Goal: Task Accomplishment & Management: Use online tool/utility

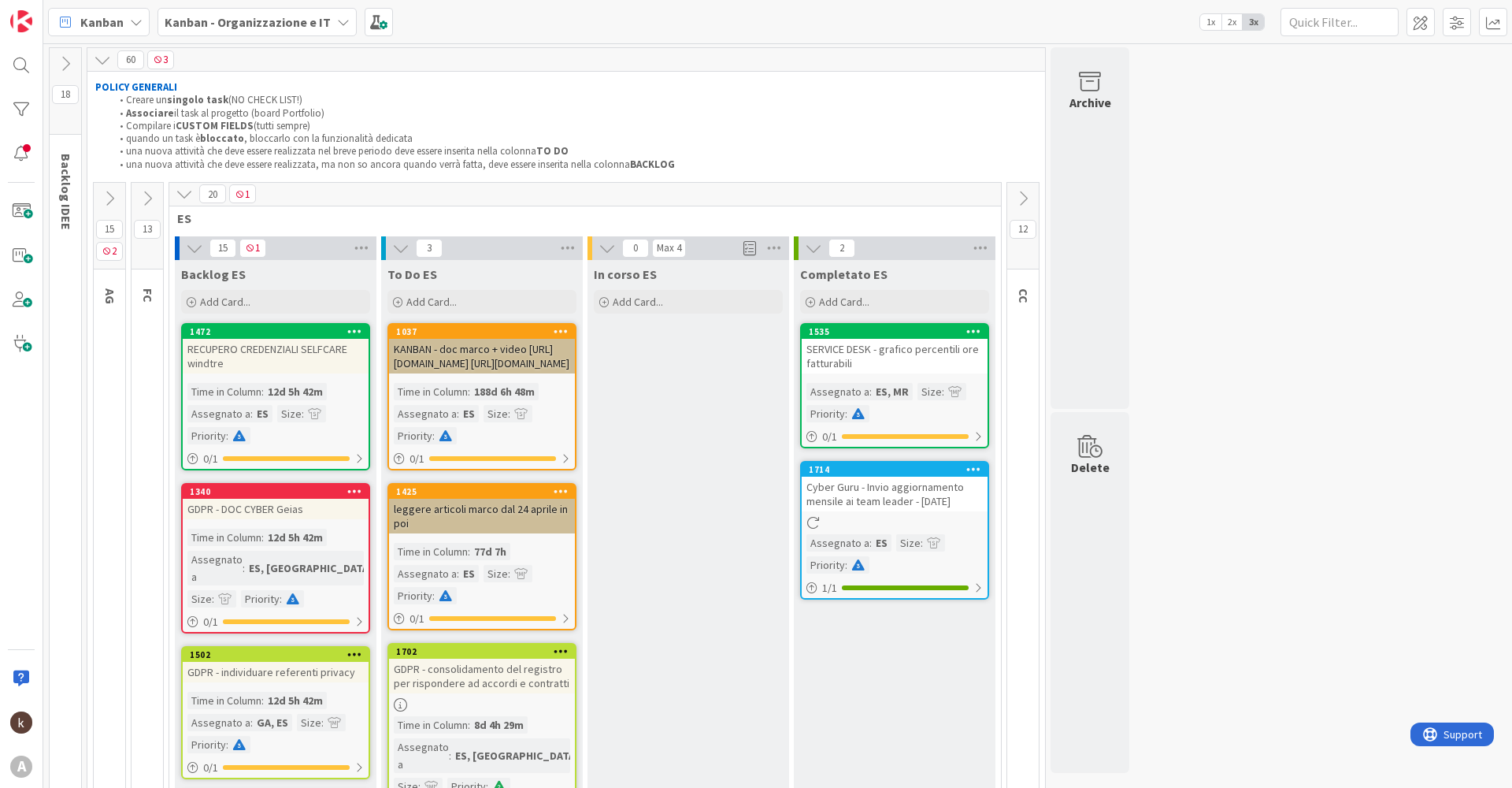
click at [185, 198] on icon at bounding box center [184, 193] width 18 height 18
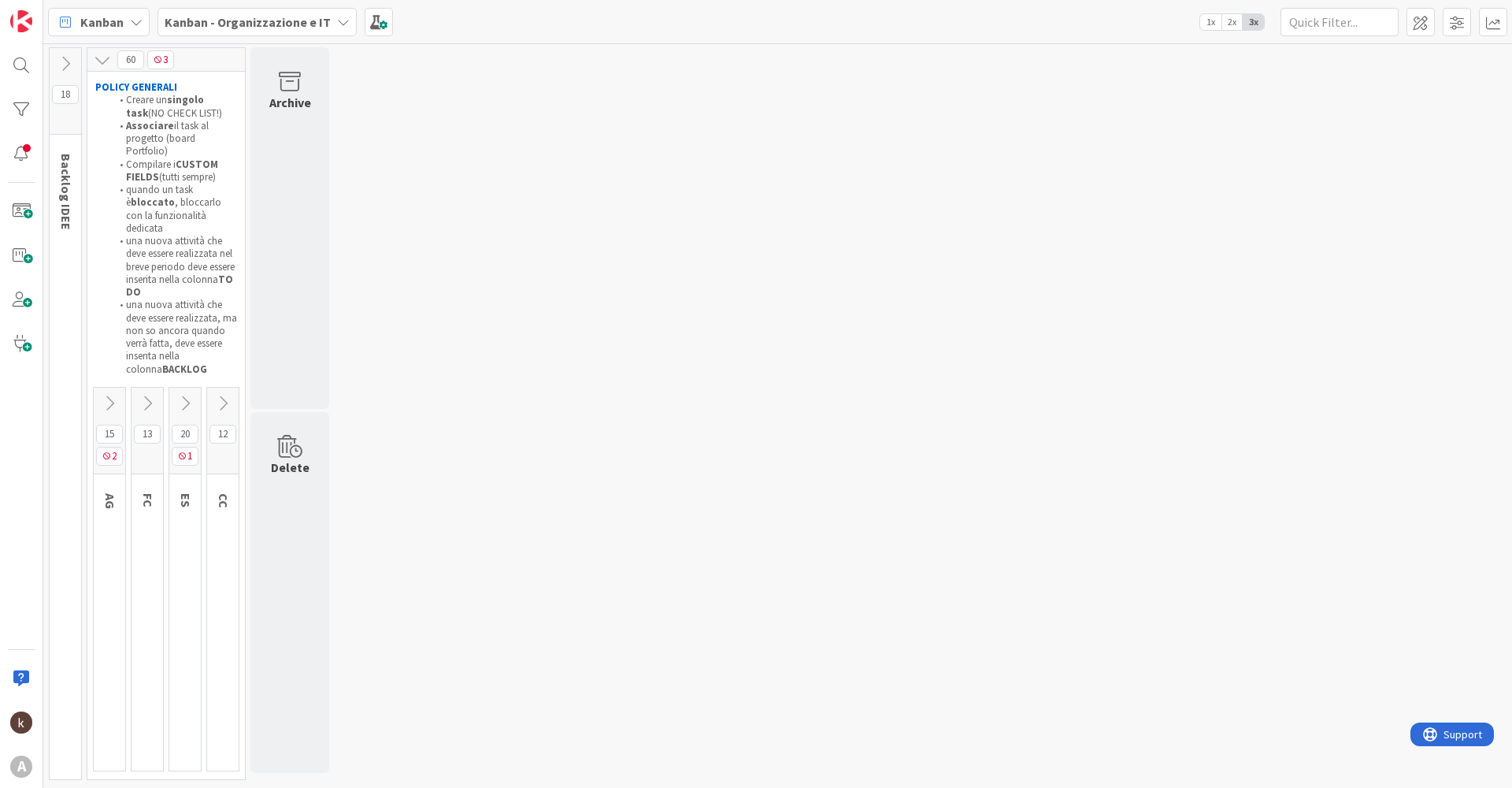
click at [108, 394] on icon at bounding box center [109, 403] width 18 height 18
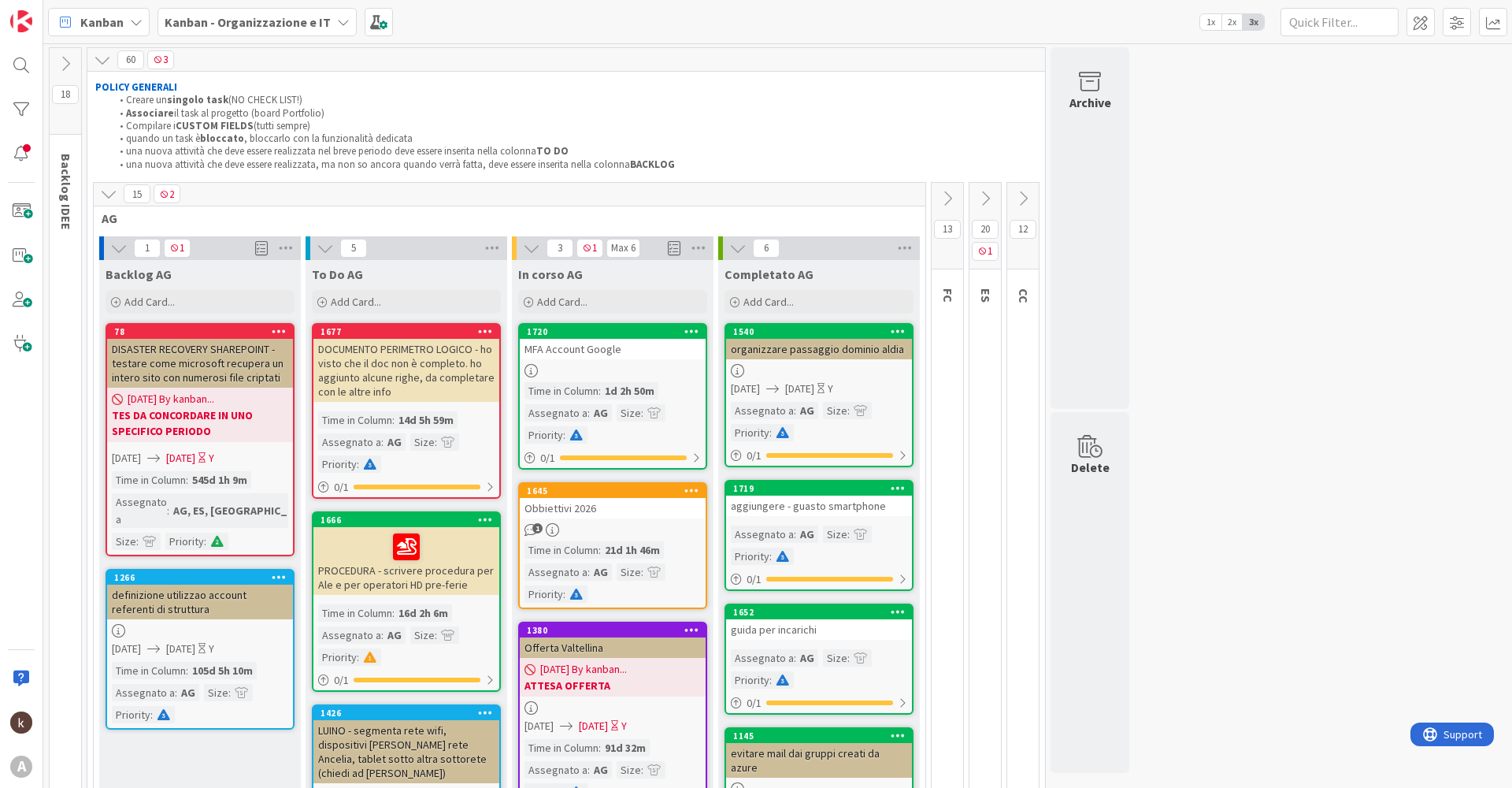
click at [588, 314] on div "In [PERSON_NAME] Add Card..." at bounding box center [613, 288] width 202 height 57
click at [567, 306] on span "Add Card..." at bounding box center [563, 301] width 50 height 14
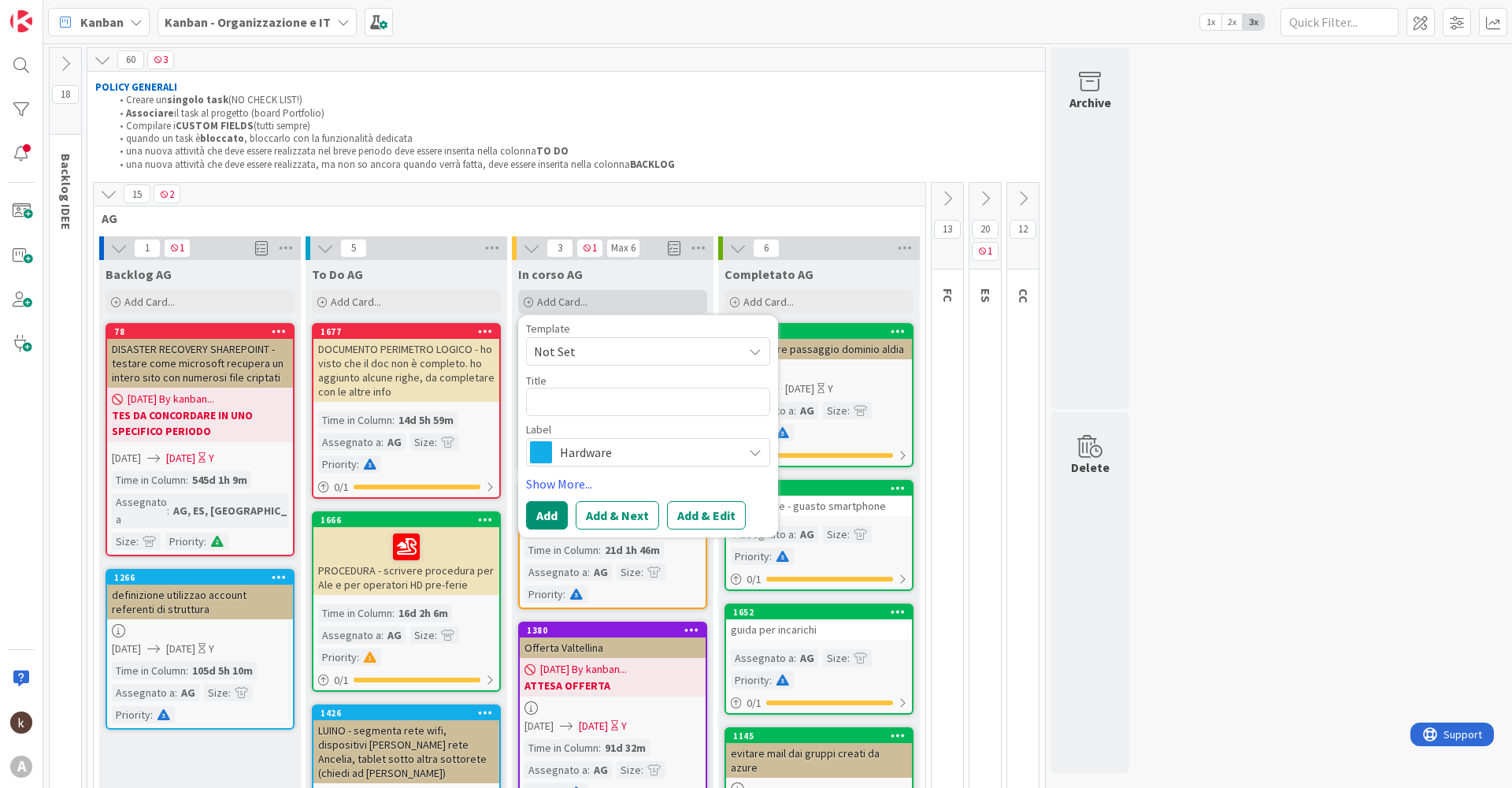
type textarea "x"
type textarea "R"
type textarea "x"
type textarea "RE"
type textarea "x"
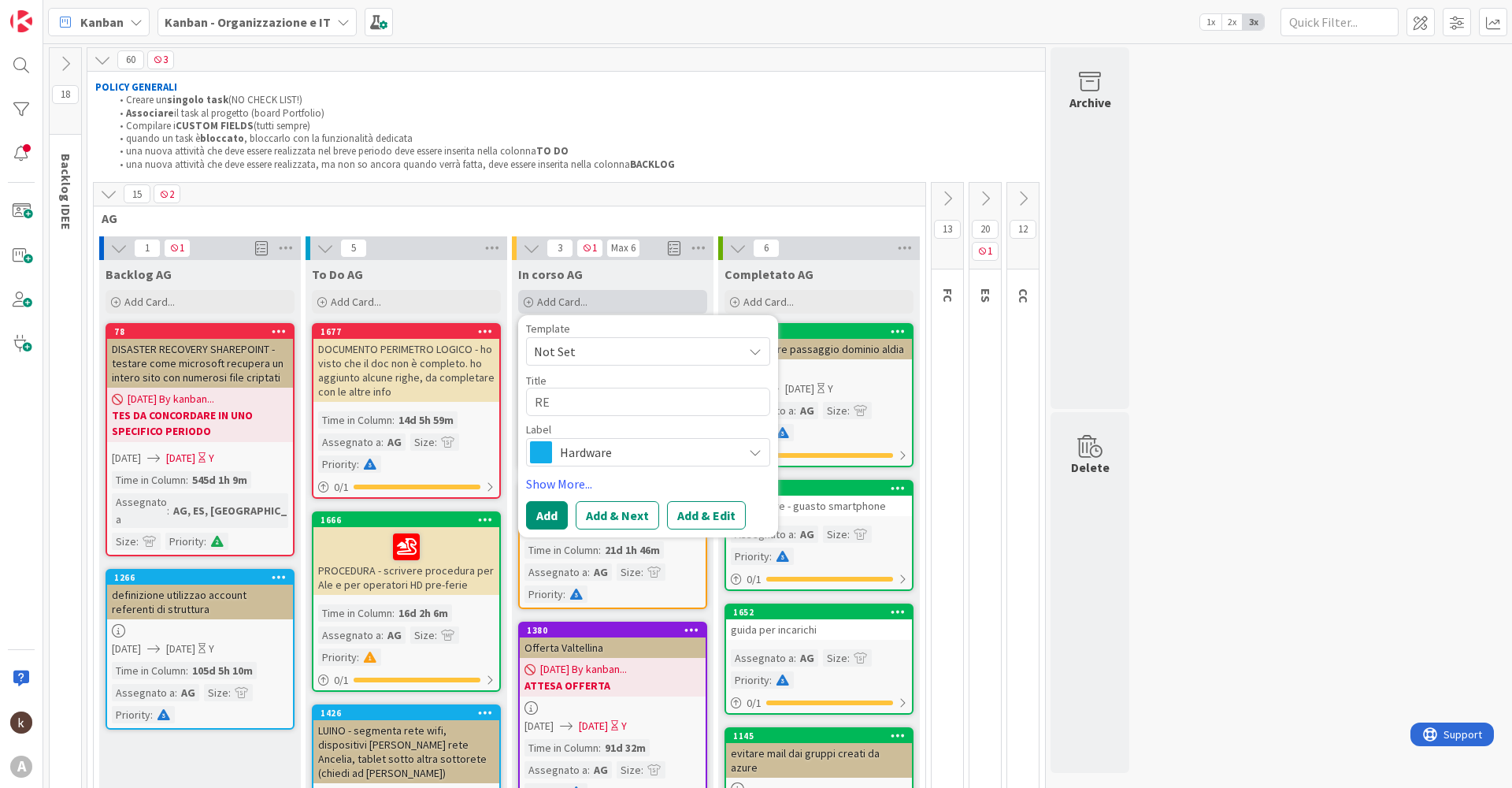
type textarea "REP"
type textarea "x"
type textarea "REPA"
type textarea "x"
type textarea "REPAR"
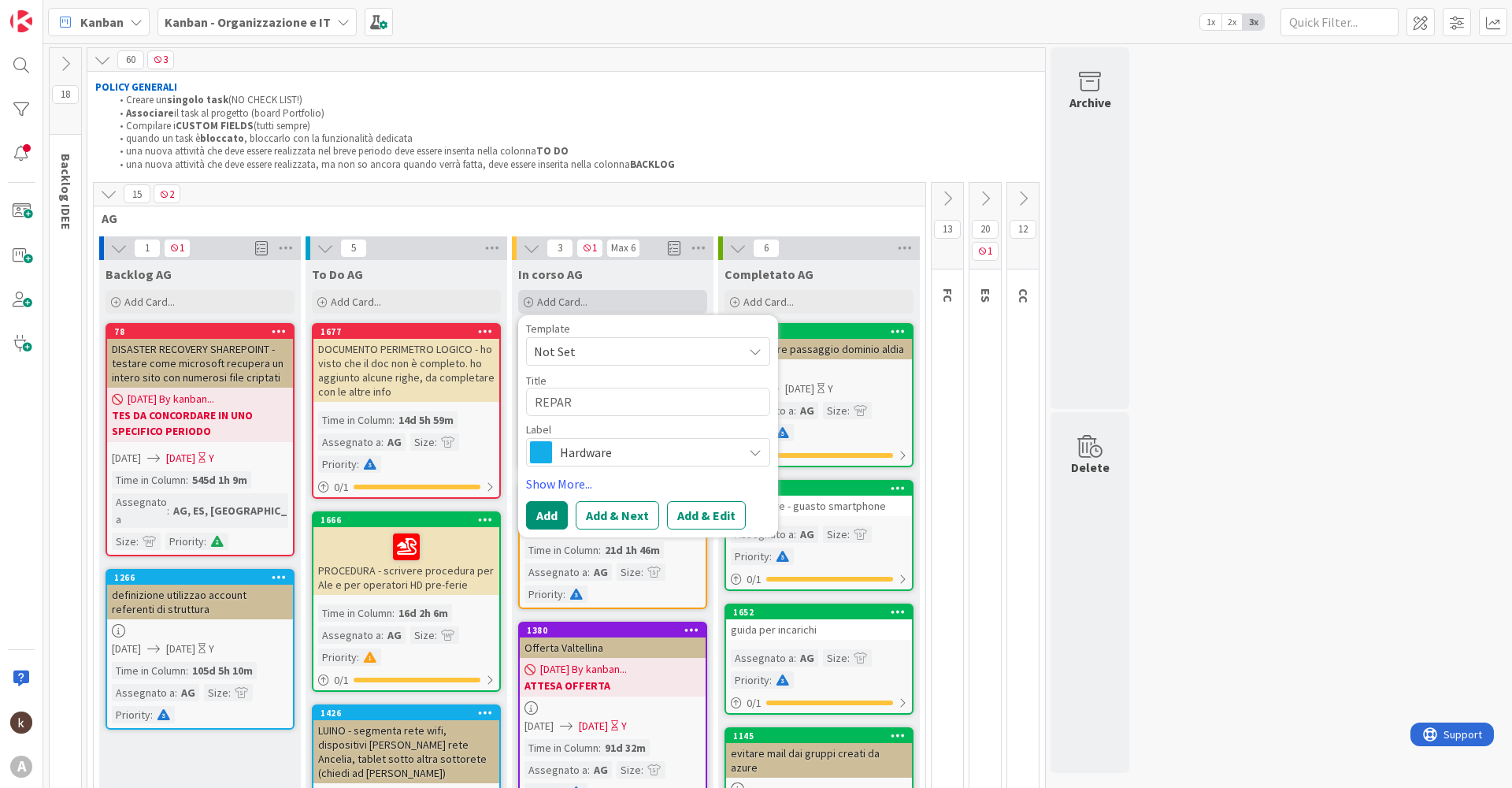
type textarea "x"
type textarea "REPART"
type textarea "x"
type textarea "REPARTO"
type textarea "x"
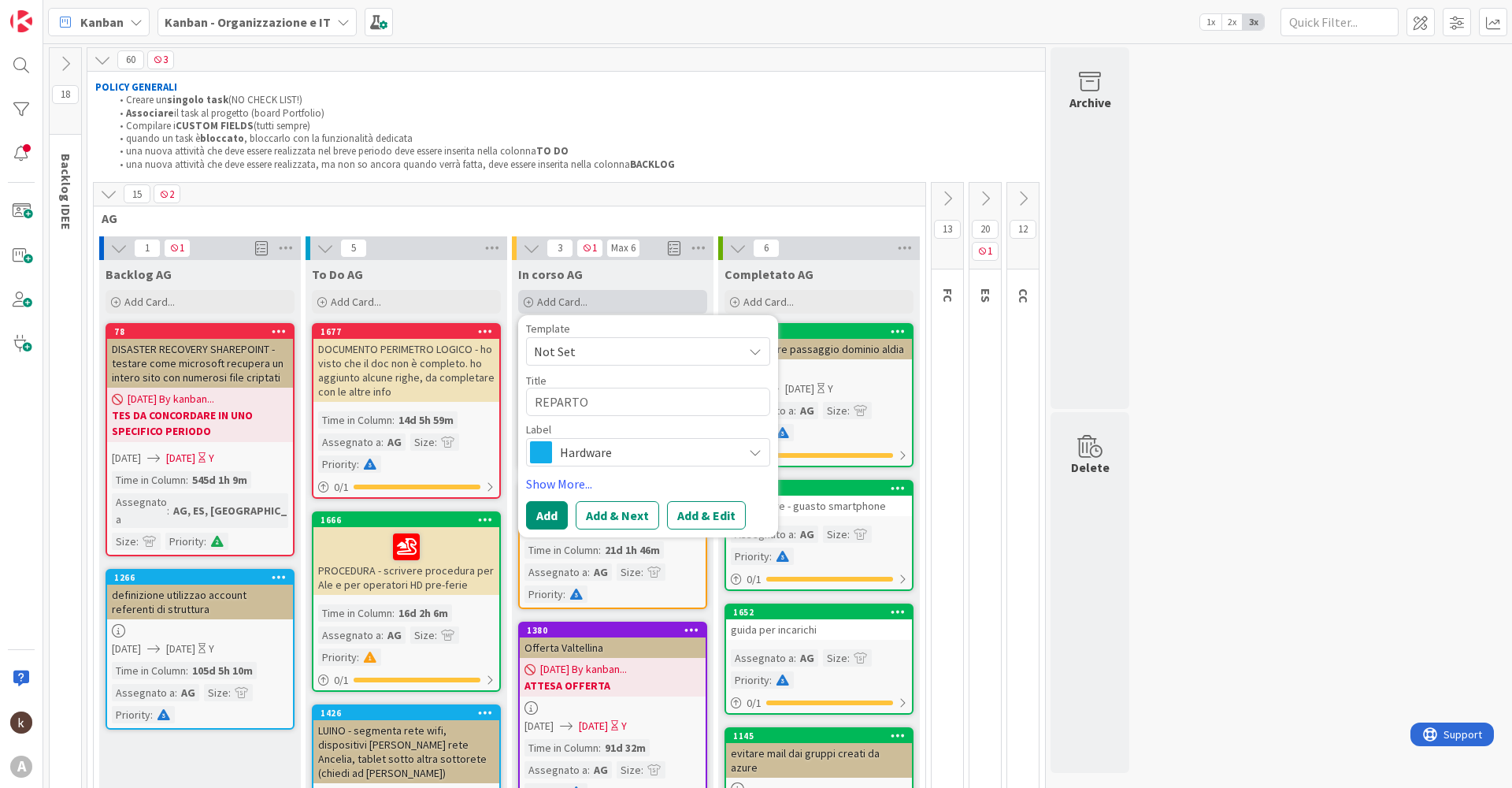
type textarea "REPARTO"
type textarea "x"
type textarea "REPARTO S"
type textarea "x"
type textarea "REPARTO SU"
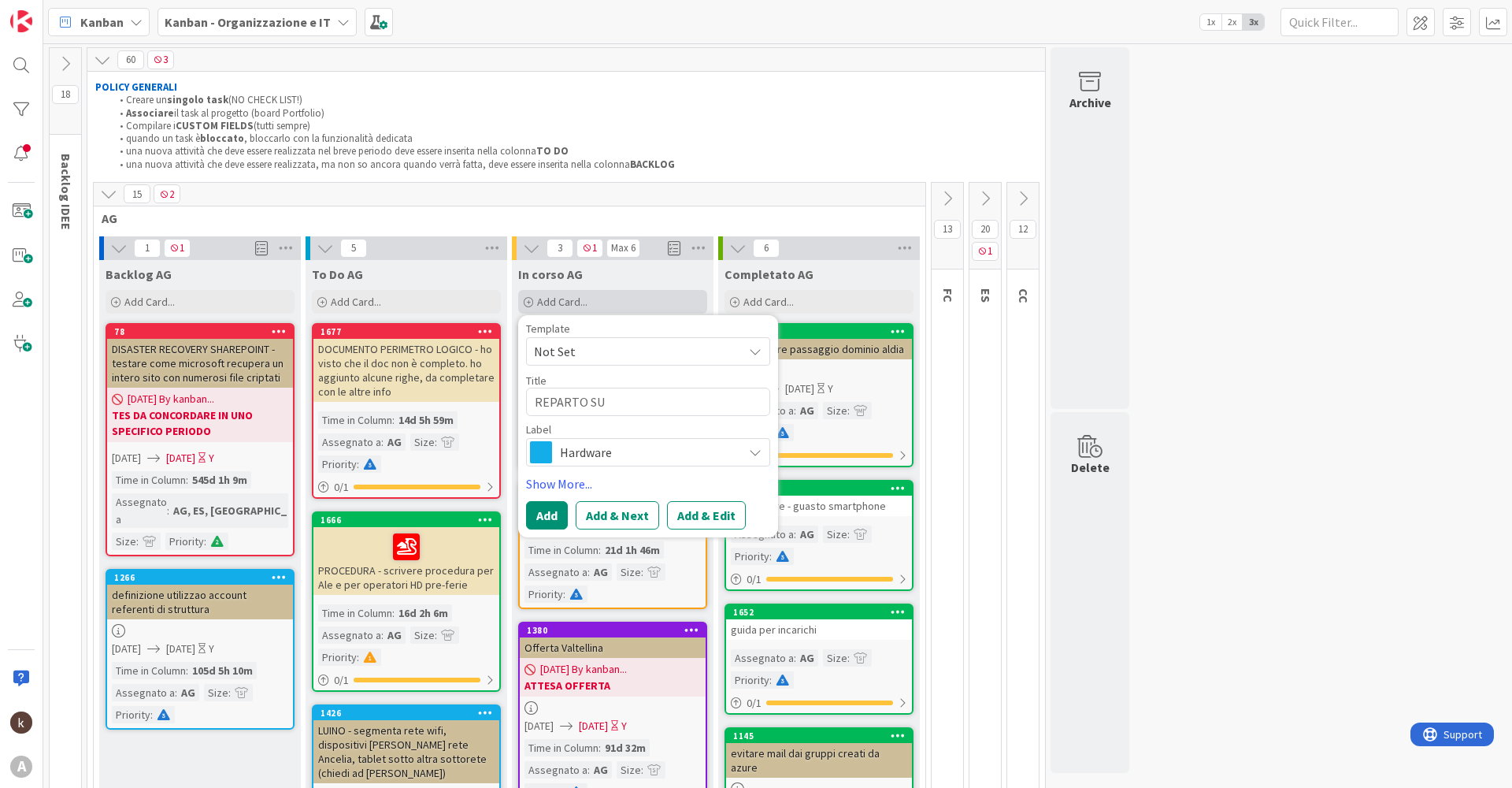
type textarea "x"
type textarea "REPARTO SU"
type textarea "x"
type textarea "REPARTO SU N"
type textarea "x"
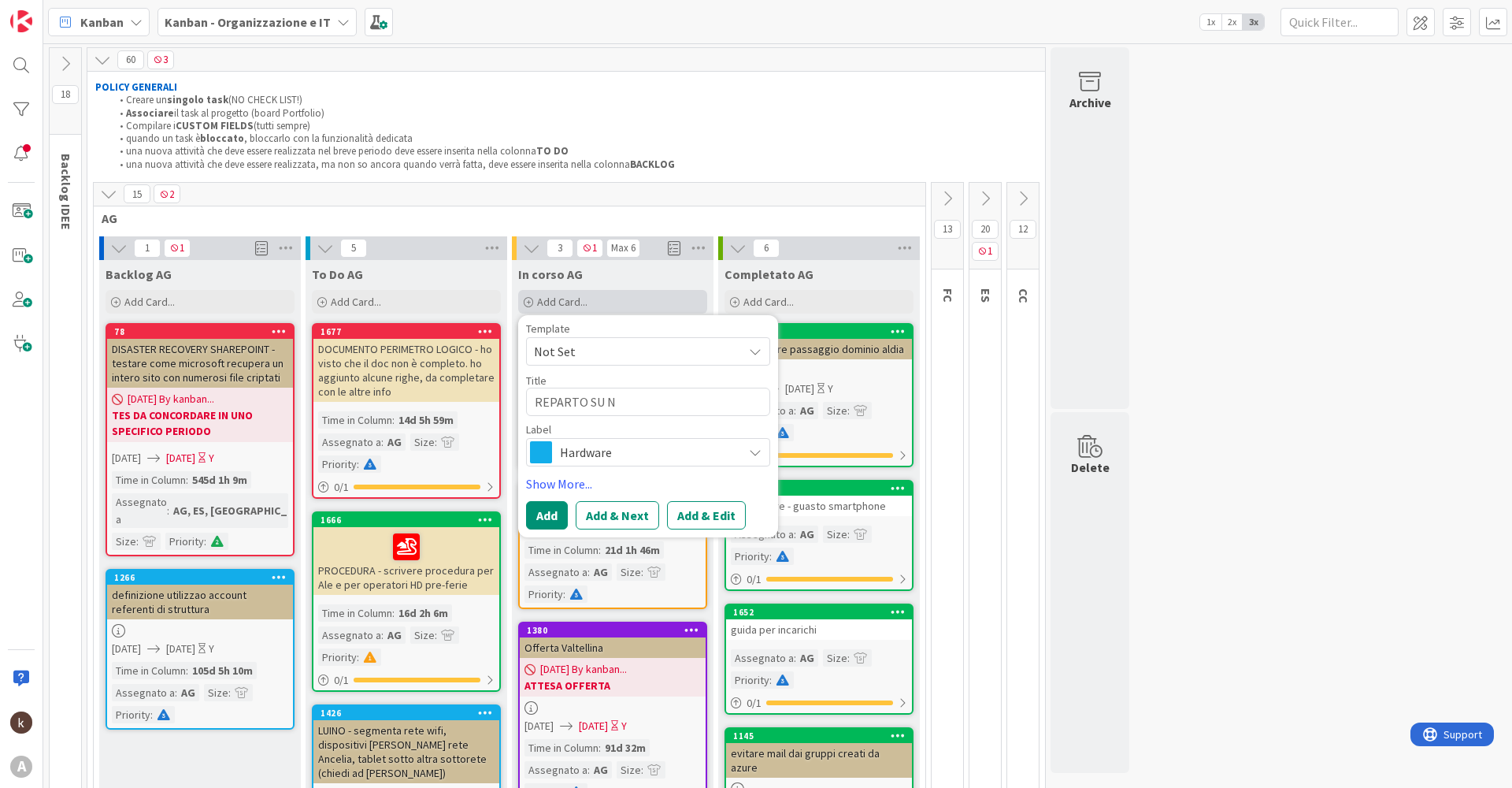
type textarea "REPARTO SU NU"
type textarea "x"
type textarea "REPARTO SU NUO"
type textarea "x"
type textarea "REPARTO SU NUOV"
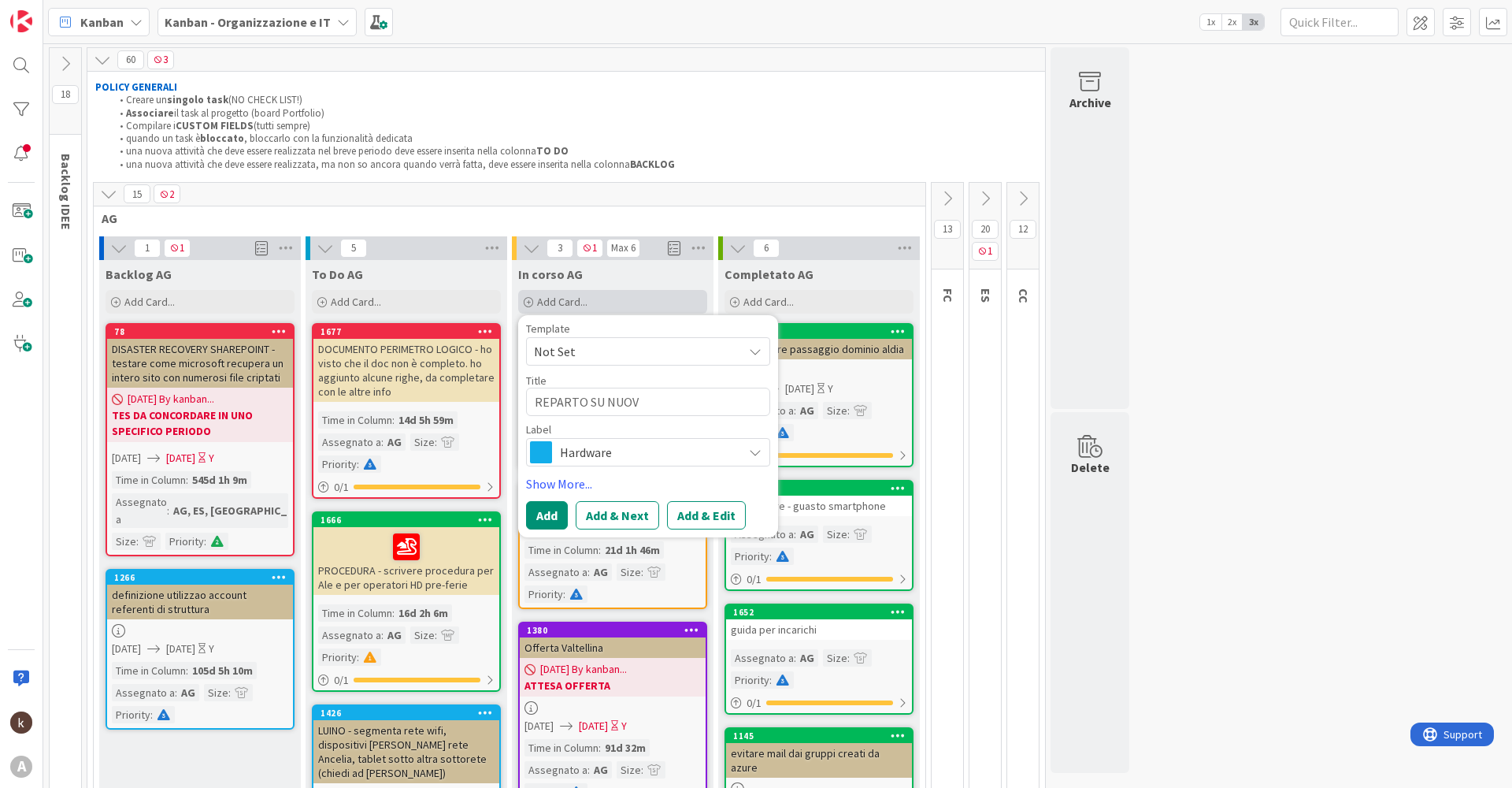
type textarea "x"
type textarea "REPARTO SU NUOVI"
type textarea "x"
type textarea "REPARTO SU NUOVI"
type textarea "x"
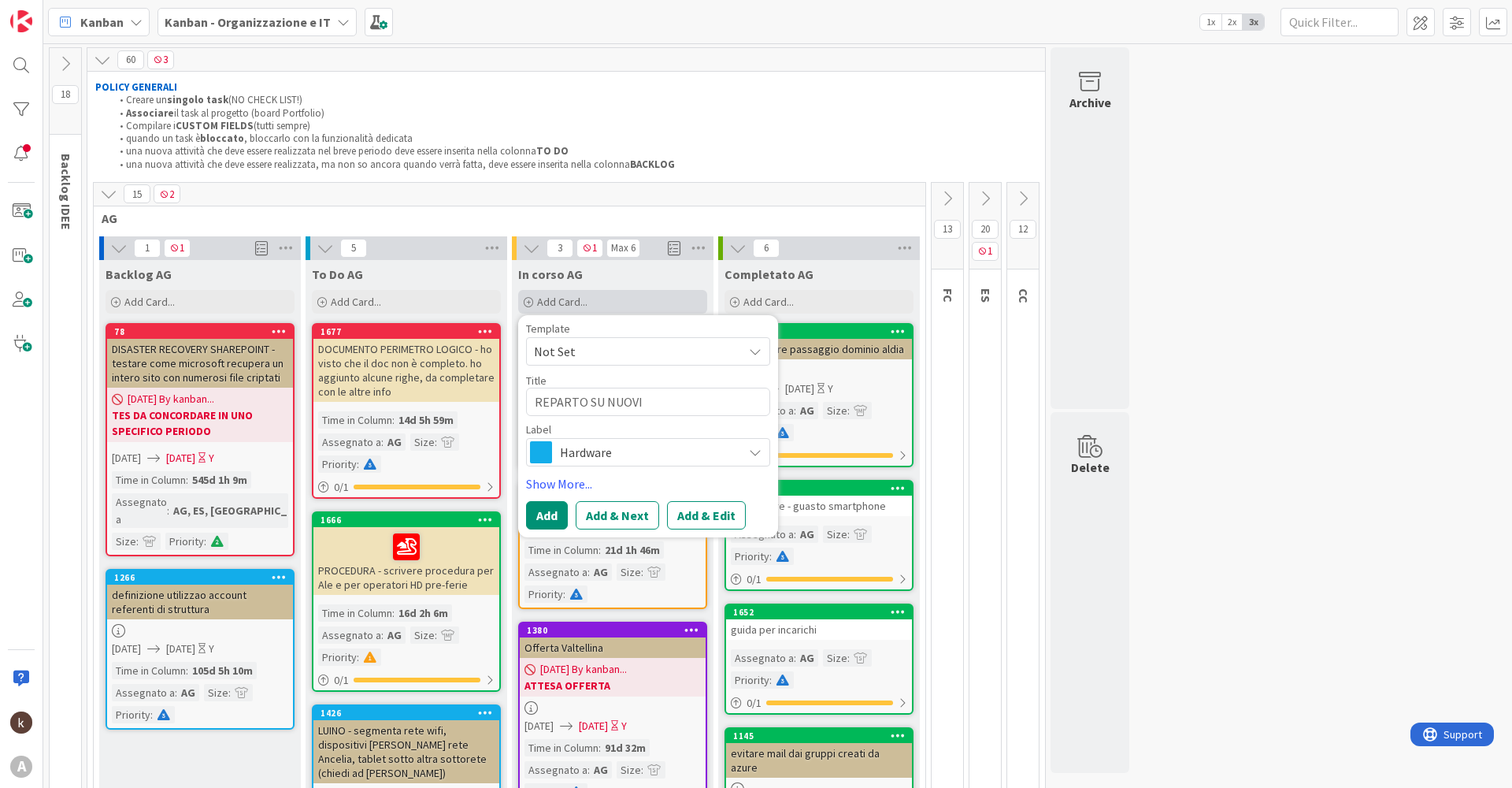
type textarea "REPARTO SU NUOVI P"
type textarea "x"
type textarea "REPARTO SU NUOVI PC"
type textarea "x"
type textarea "REPARTO SU NUOVI PC"
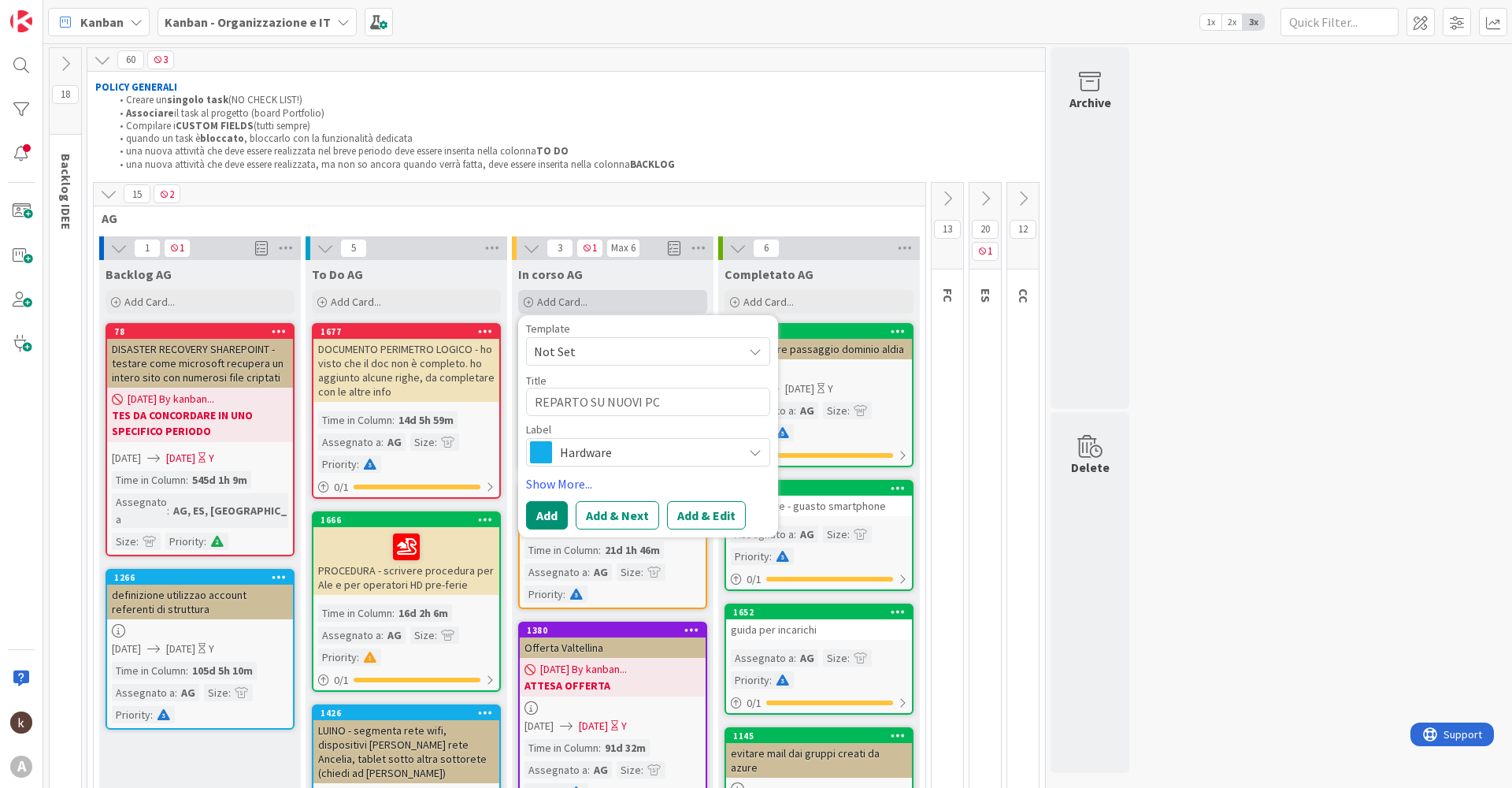
type textarea "x"
type textarea "REPARTO SU NUOVI PC I"
type textarea "x"
type textarea "REPARTO SU NUOVI PC IM"
type textarea "x"
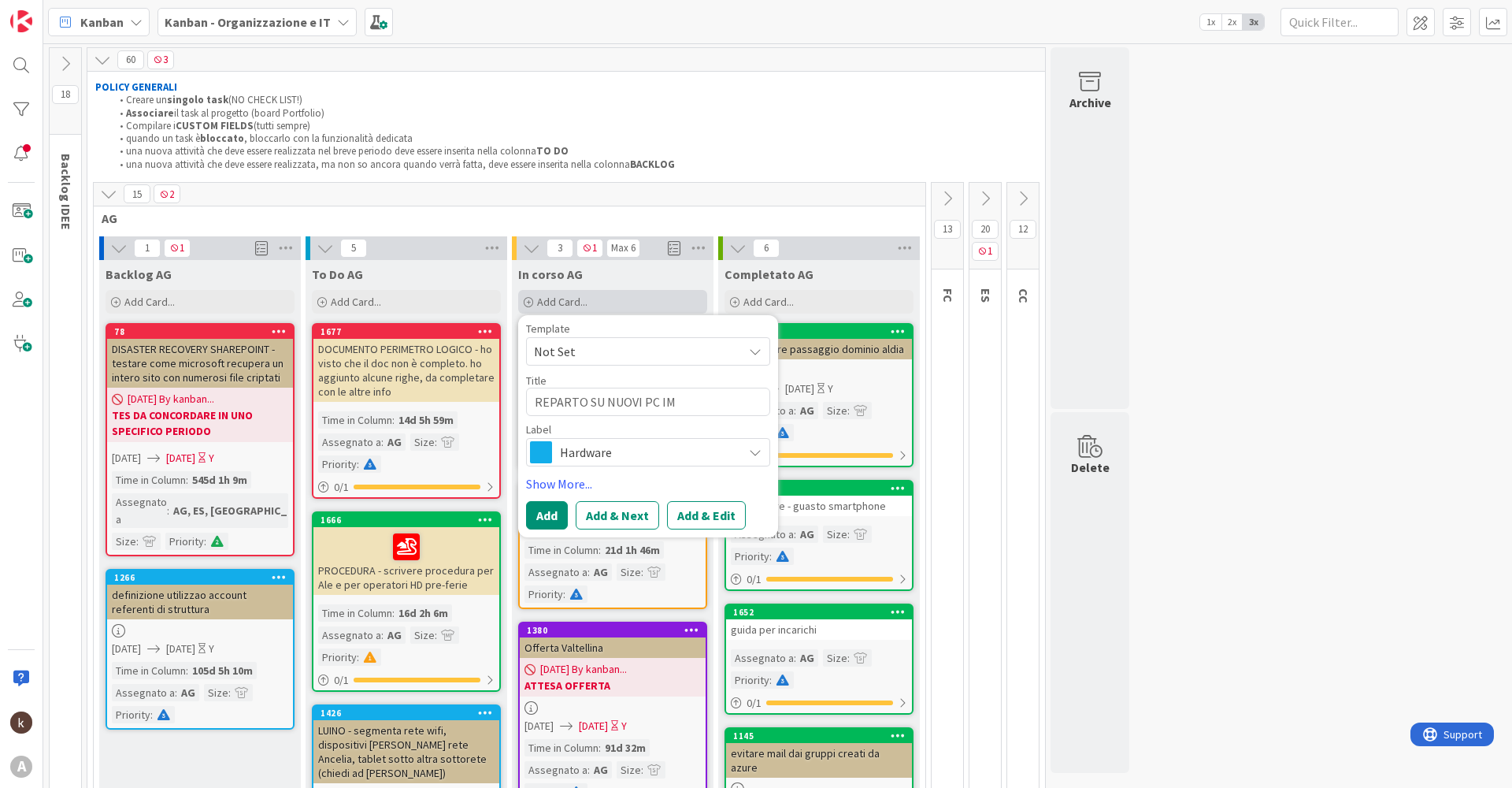
type textarea "REPARTO SU NUOVI PC IMP"
type textarea "x"
type textarea "REPARTO SU NUOVI PC IMPO"
type textarea "x"
type textarea "REPARTO SU NUOVI PC IMPOR"
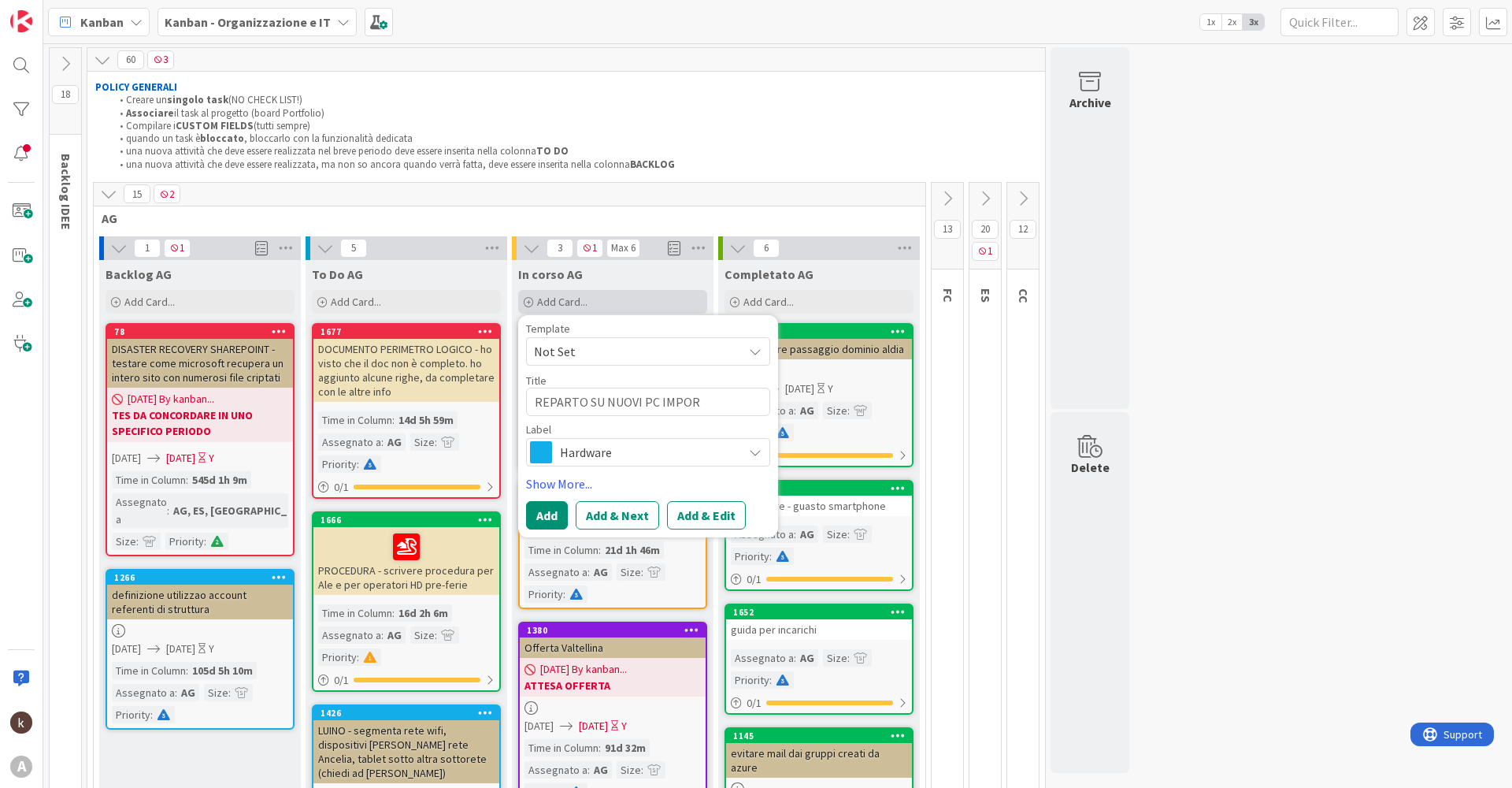
type textarea "x"
type textarea "REPARTO SU NUOVI PC IMPORT"
type textarea "x"
type textarea "REPARTO SU NUOVI PC IMPORTA"
type textarea "x"
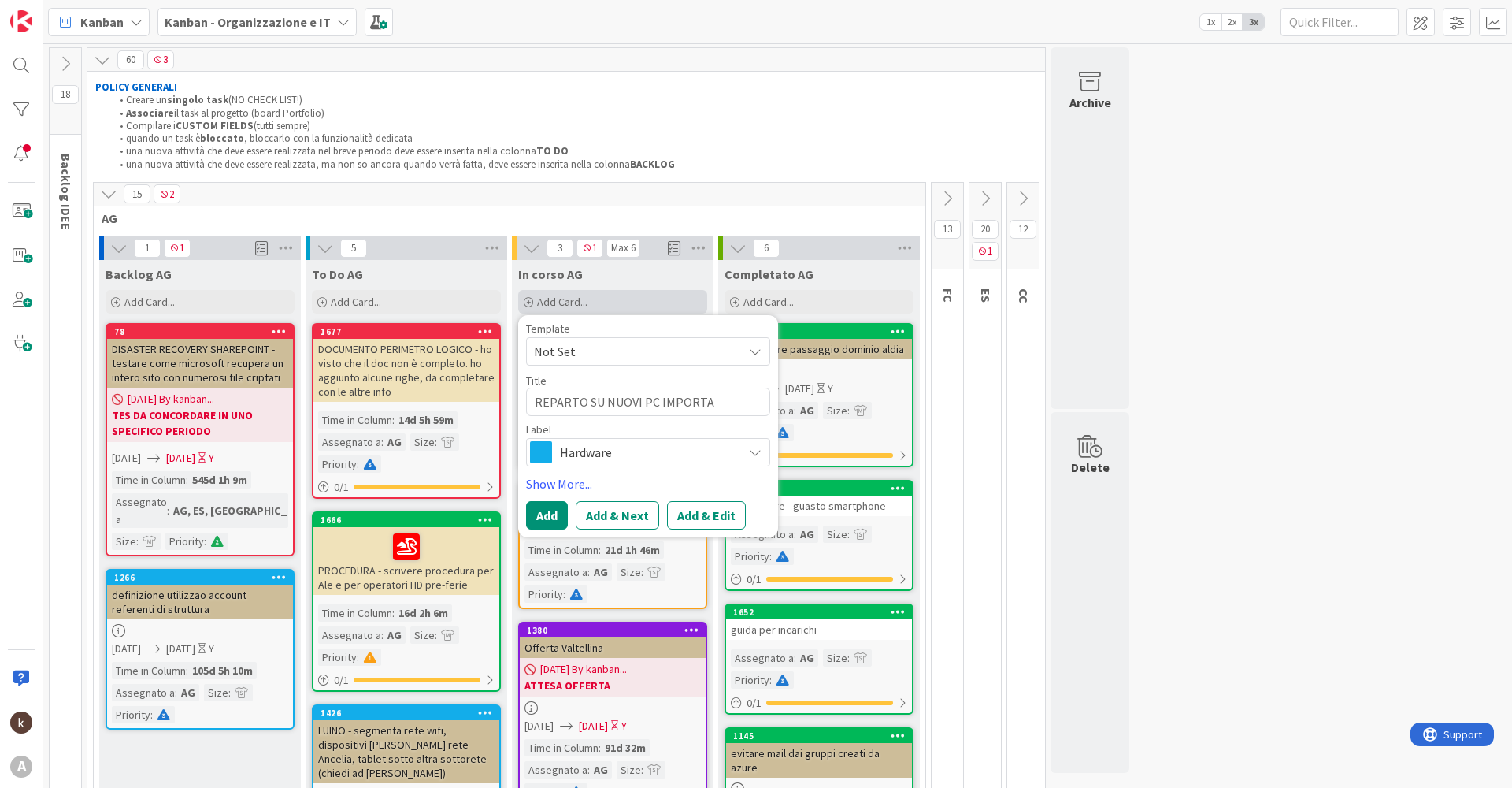
type textarea "REPARTO SU NUOVI PC IMPORTAT"
type textarea "x"
type textarea "REPARTO SU NUOVI PC IMPORTATI"
click at [612, 455] on span "Hardware" at bounding box center [647, 452] width 175 height 22
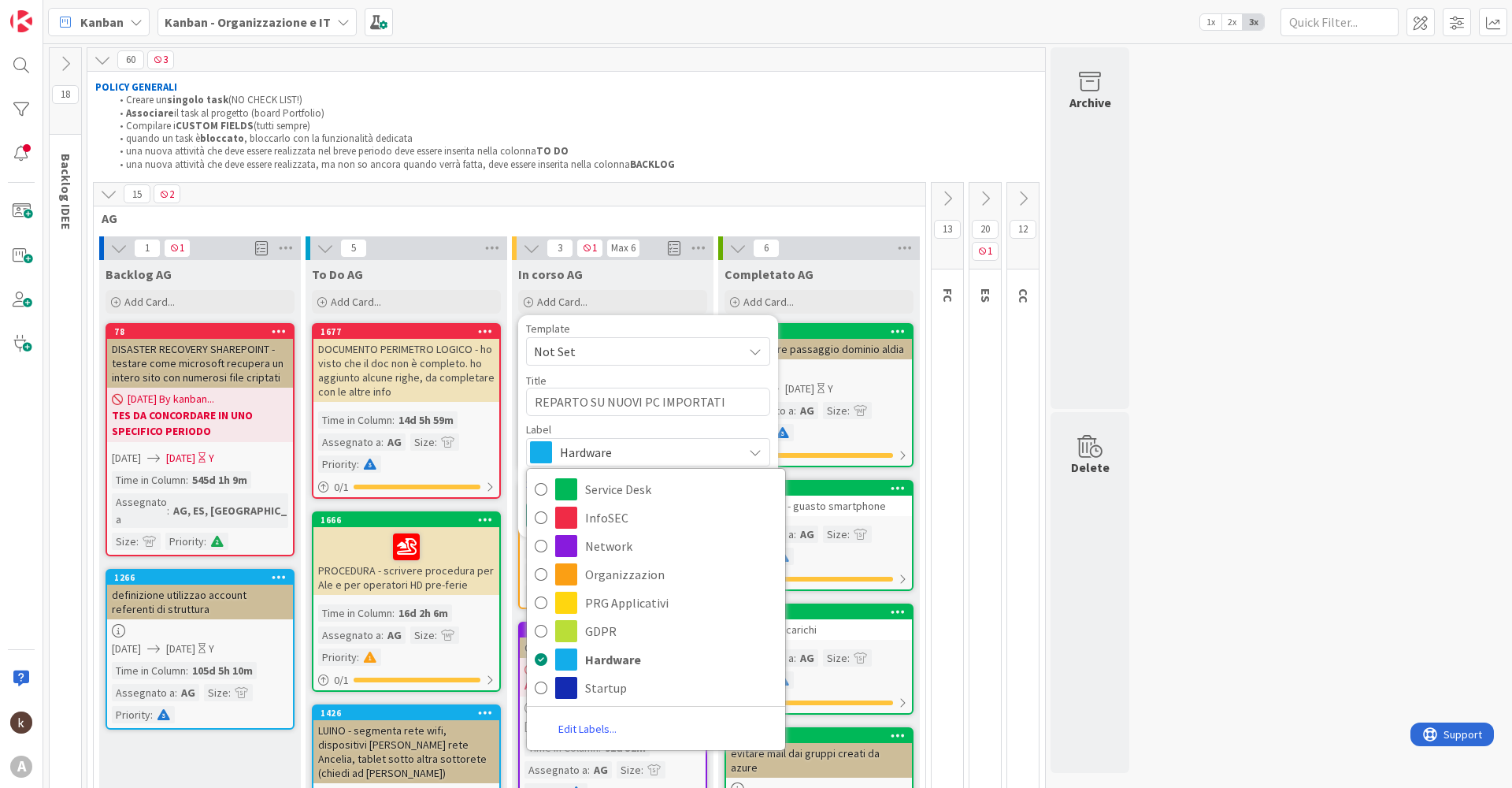
click at [608, 456] on span "Hardware" at bounding box center [647, 452] width 175 height 22
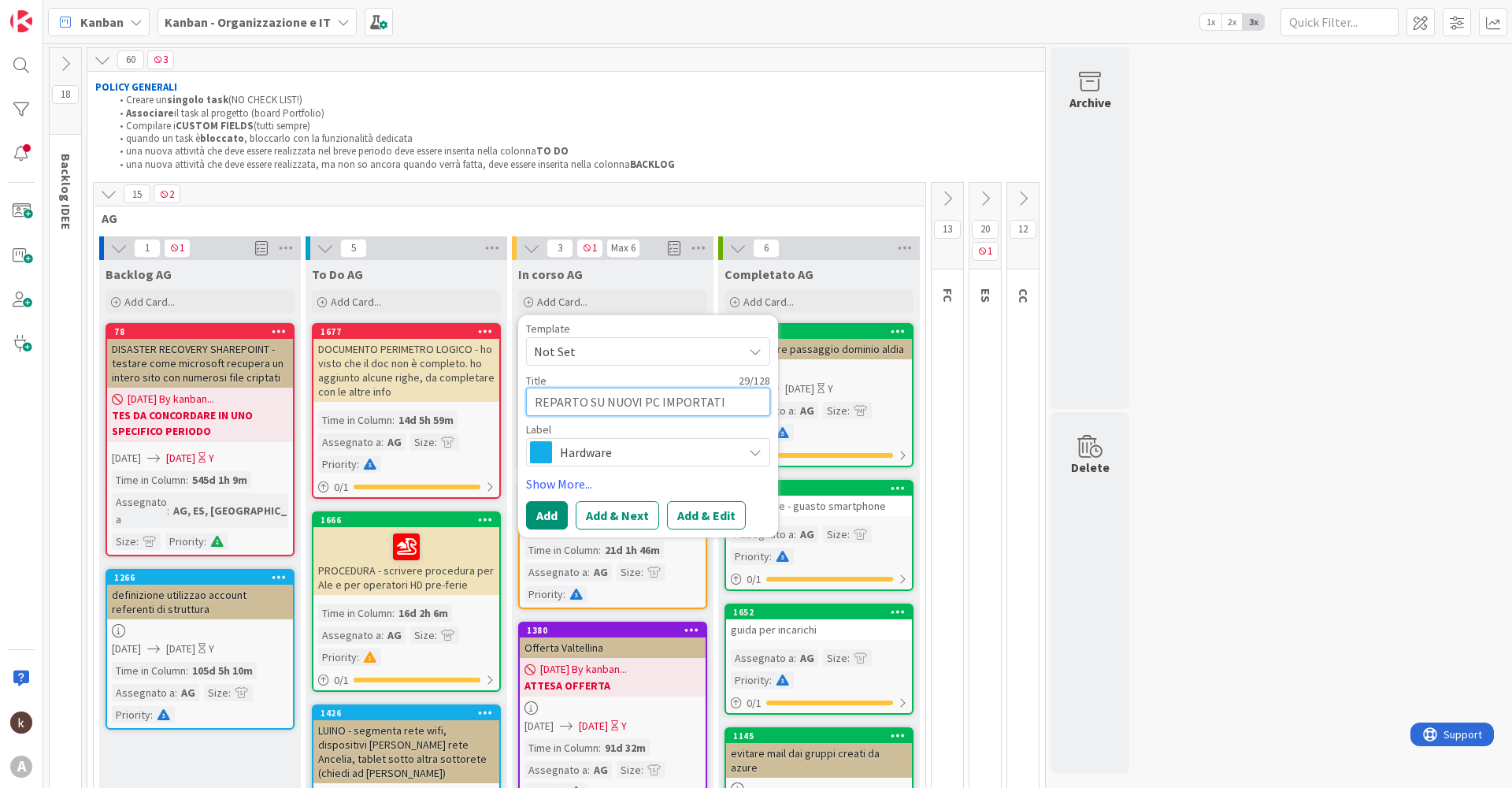
click at [531, 399] on textarea "REPARTO SU NUOVI PC IMPORTATI" at bounding box center [648, 402] width 244 height 28
type textarea "x"
type textarea "AREPARTO SU NUOVI PC IMPORTATI"
type textarea "x"
type textarea "AGREPARTO SU NUOVI PC IMPORTATI"
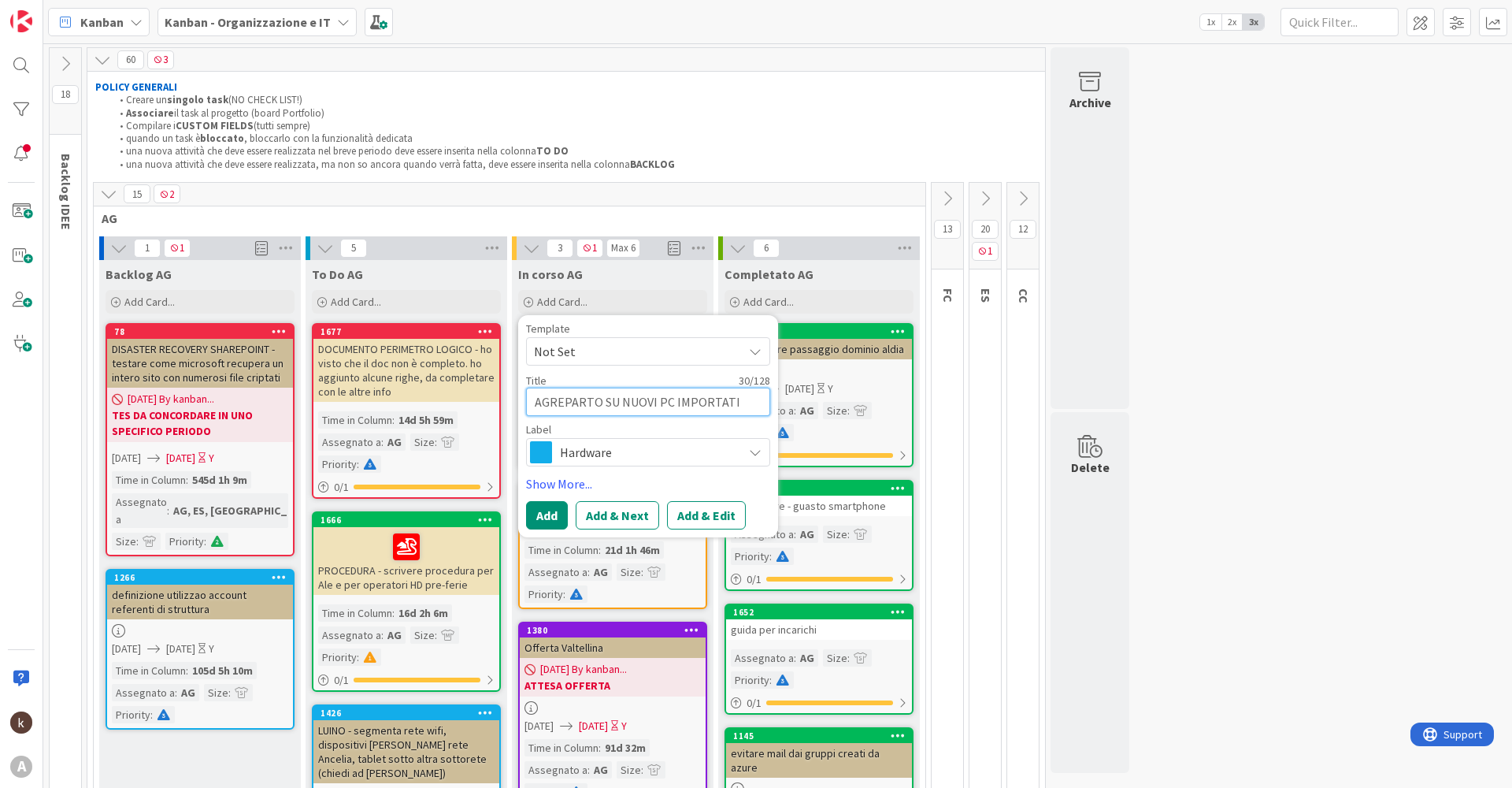
type textarea "x"
type textarea "AGGREPARTO SU NUOVI PC IMPORTATI"
type textarea "x"
type textarea "AGGIREPARTO SU NUOVI PC IMPORTATI"
type textarea "x"
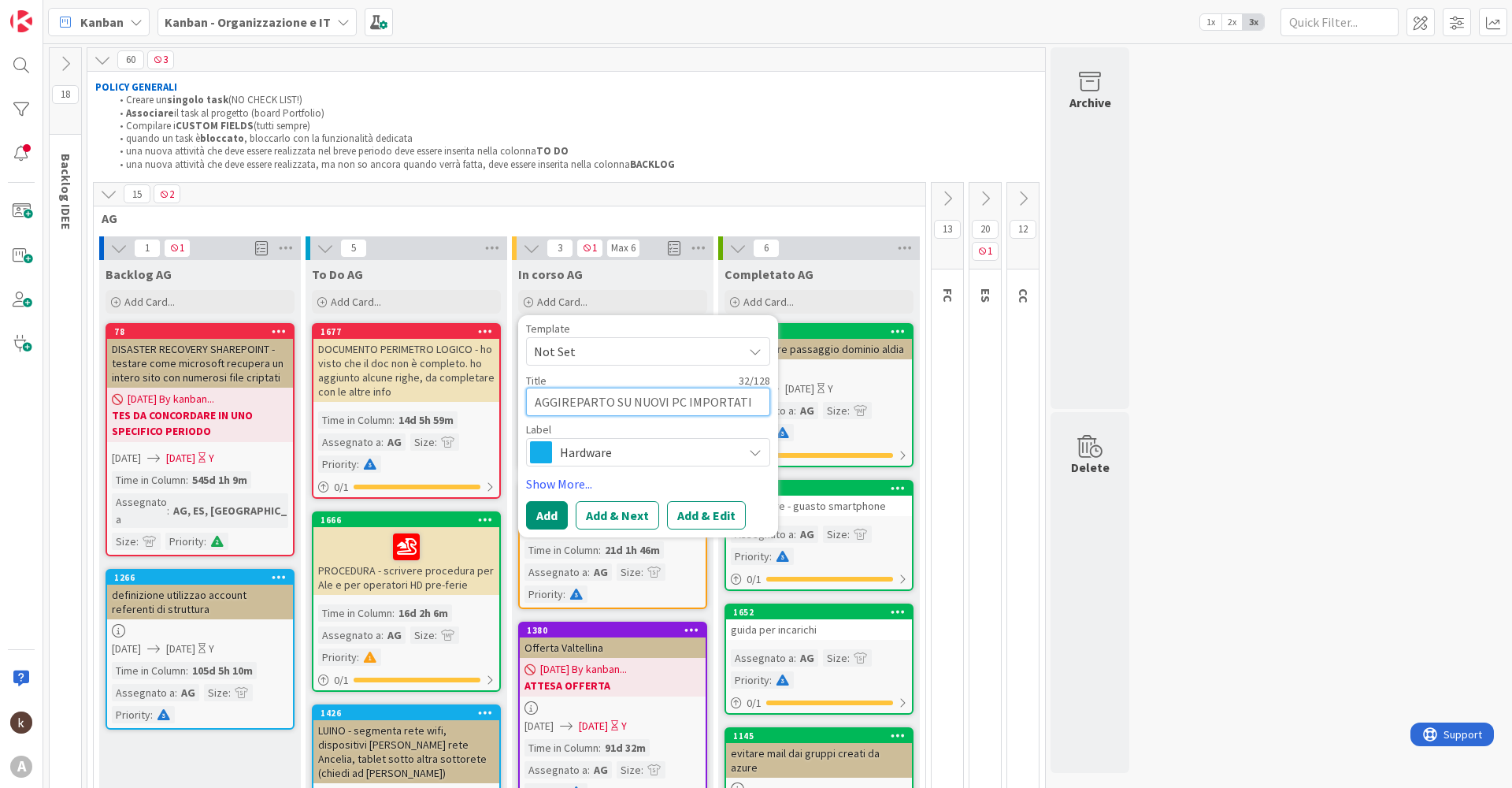
type textarea "AGGIUREPARTO SU NUOVI PC IMPORTATI"
type textarea "x"
type textarea "AGGIUNREPARTO SU NUOVI PC IMPORTATI"
type textarea "x"
type textarea "AGGIUNGREPARTO SU NUOVI PC IMPORTATI"
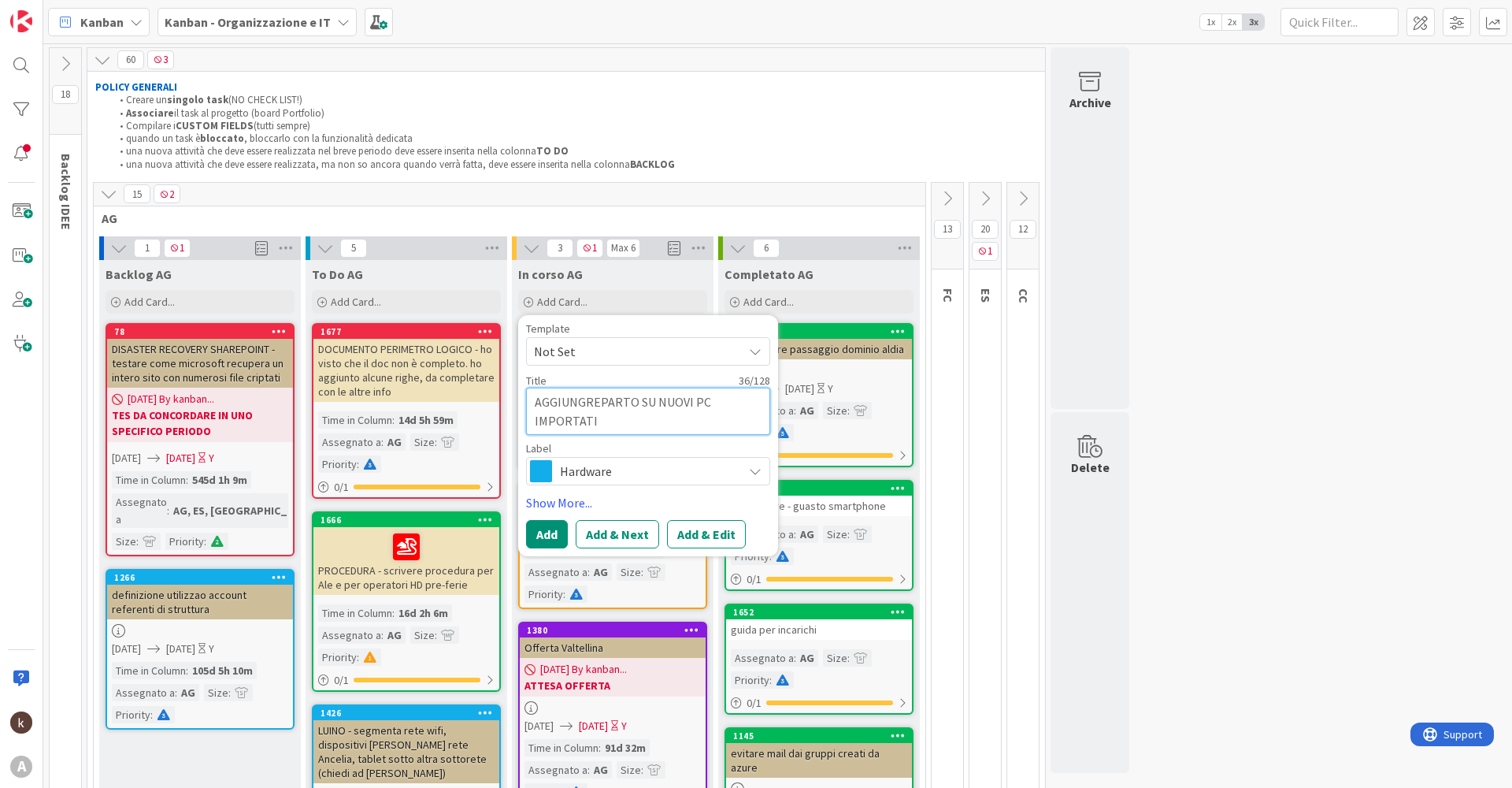
type textarea "x"
type textarea "AGGIUNGEREPARTO SU NUOVI PC IMPORTATI"
type textarea "x"
type textarea "AGGIUNGERREPARTO SU NUOVI PC IMPORTATI"
type textarea "x"
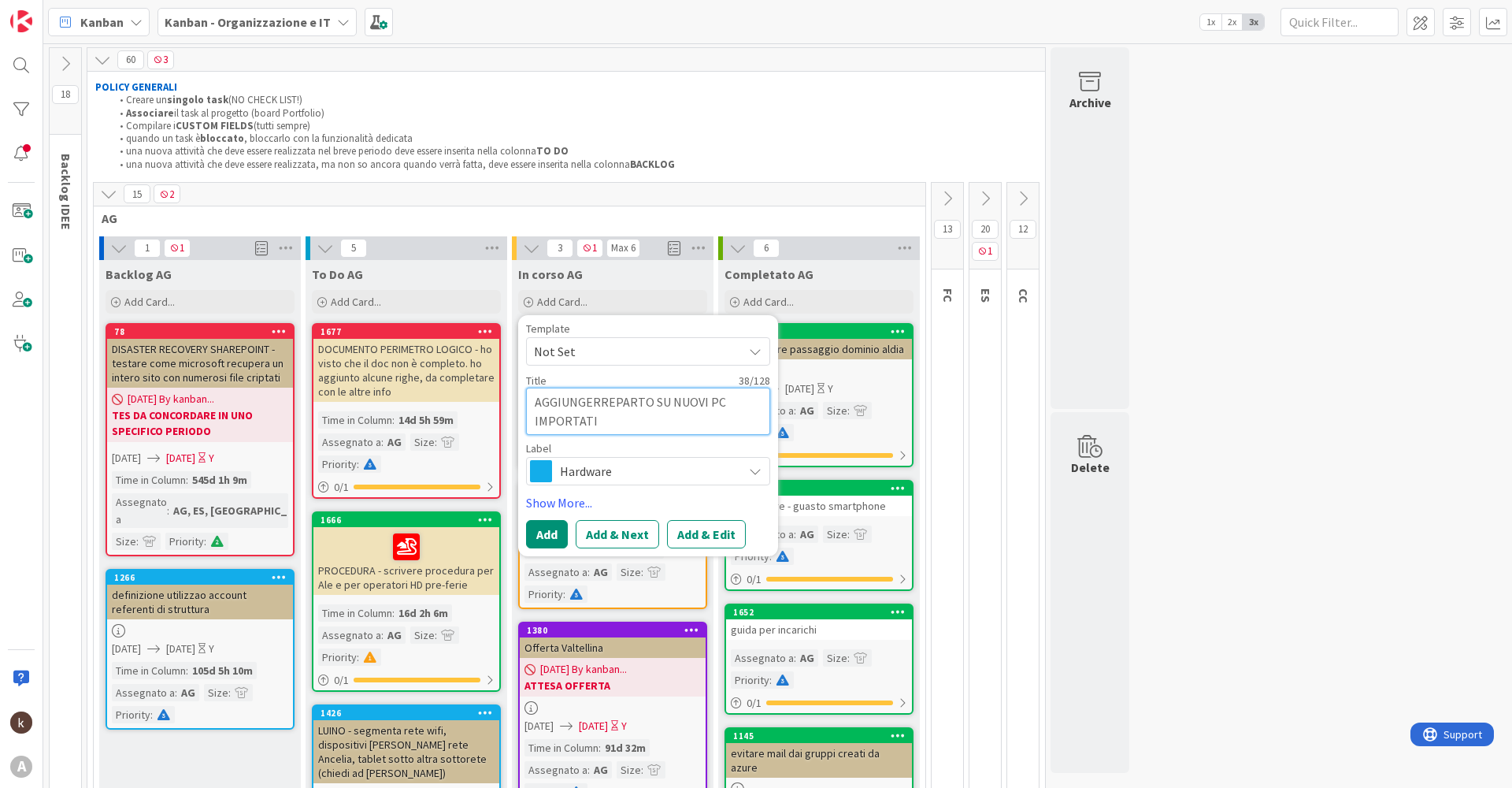
type textarea "AGGIUNGEREREPARTO SU NUOVI PC IMPORTATI"
type textarea "x"
type textarea "AGGIUNGERE REPARTO SU NUOVI PC IMPORTATI"
click at [706, 429] on textarea "AGGIUNGERE REPARTO SU NUOVI PC IMPORTATI" at bounding box center [648, 411] width 244 height 47
type textarea "x"
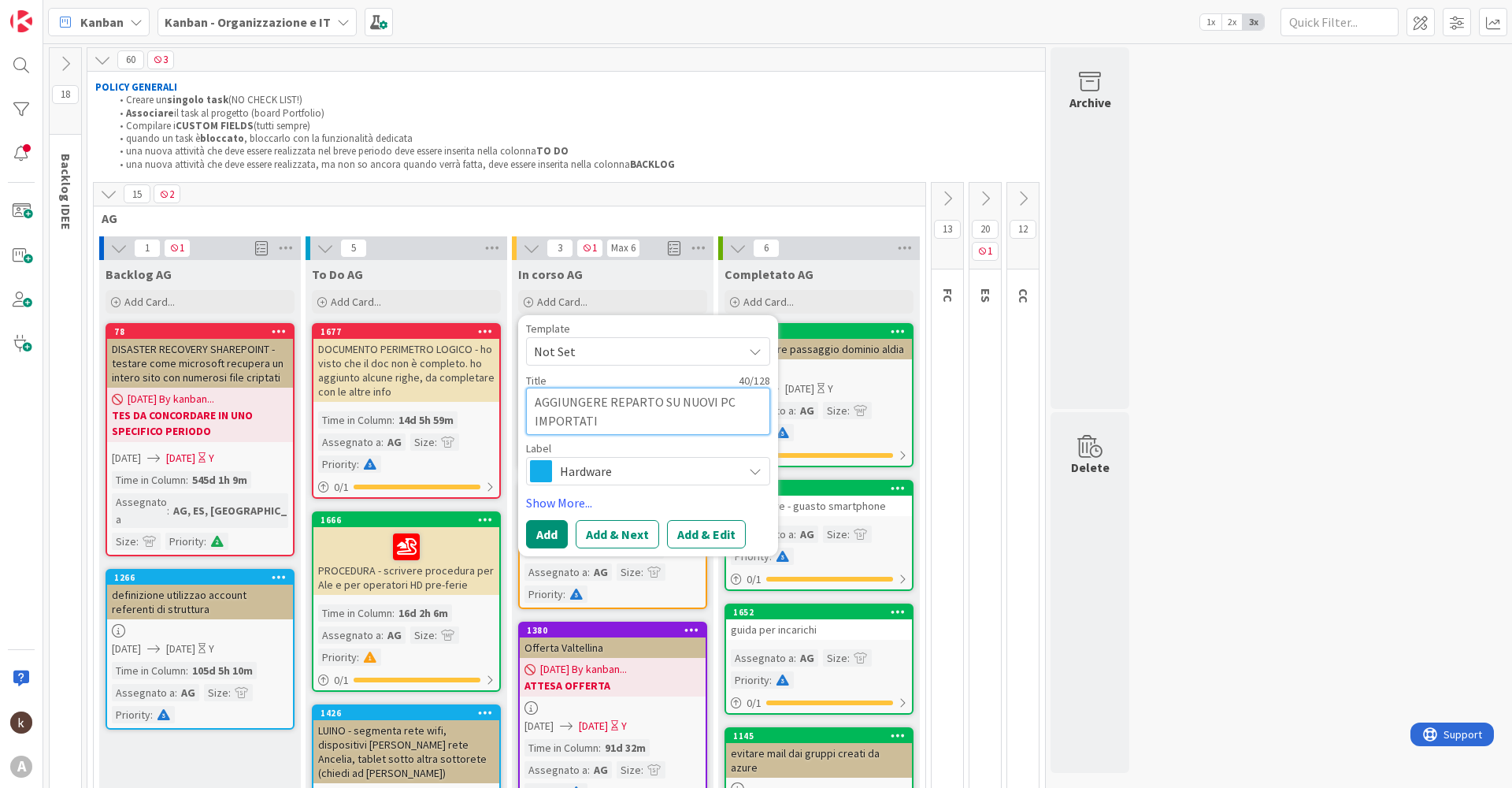
type textarea "AGGIUNGERE REPARTO SU NUOVI PC IMPORTATI"
type textarea "x"
type textarea "AGGIUNGERE REPARTO SU NUOVI PC IMPORTATI S"
type textarea "x"
type textarea "AGGIUNGERE REPARTO SU NUOVI PC IMPORTATI SU"
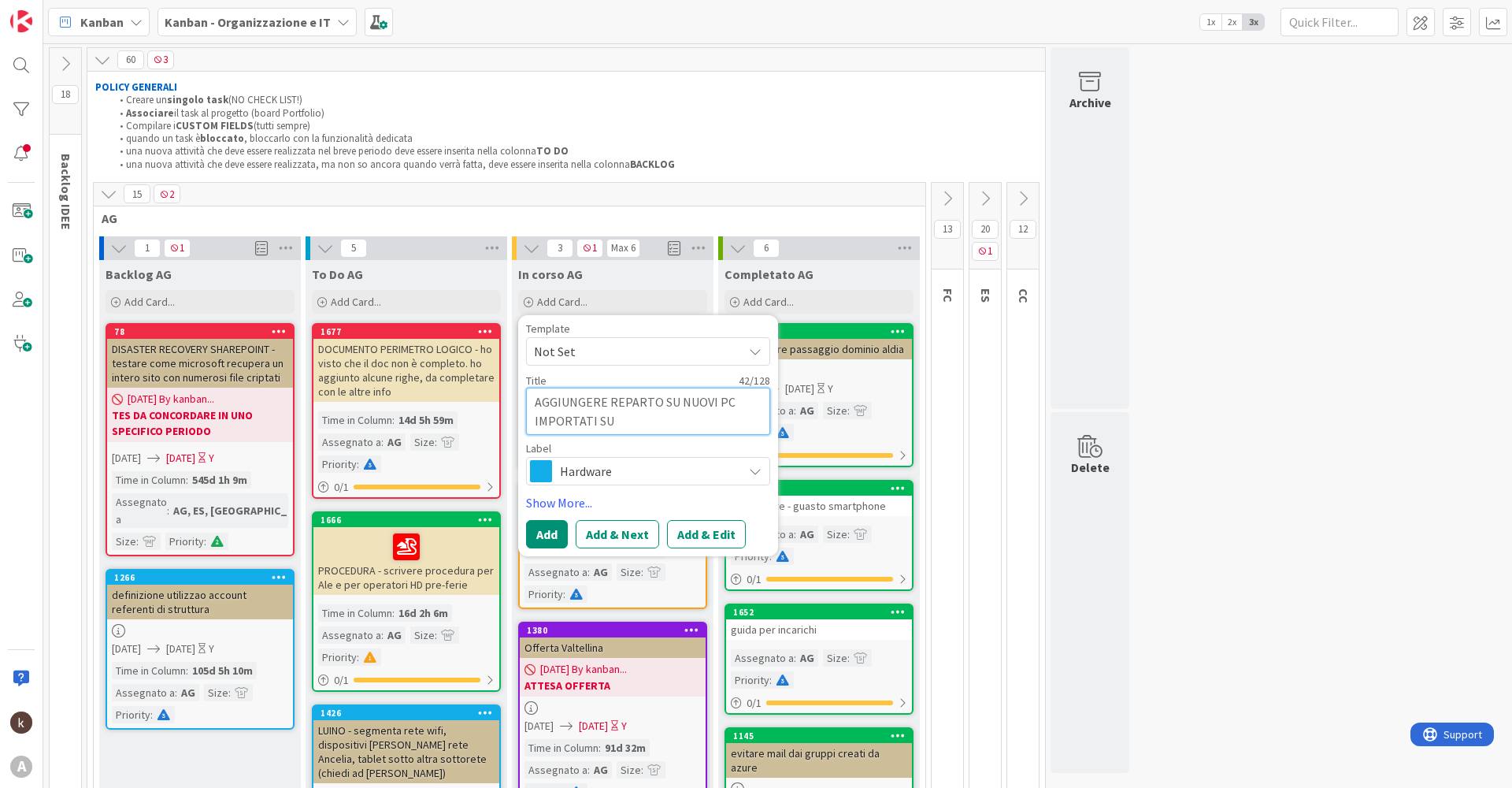
type textarea "x"
type textarea "AGGIUNGERE REPARTO SU NUOVI PC IMPORTATI SU"
type textarea "x"
type textarea "AGGIUNGERE REPARTO SU NUOVI PC IMPORTATI SU F"
type textarea "x"
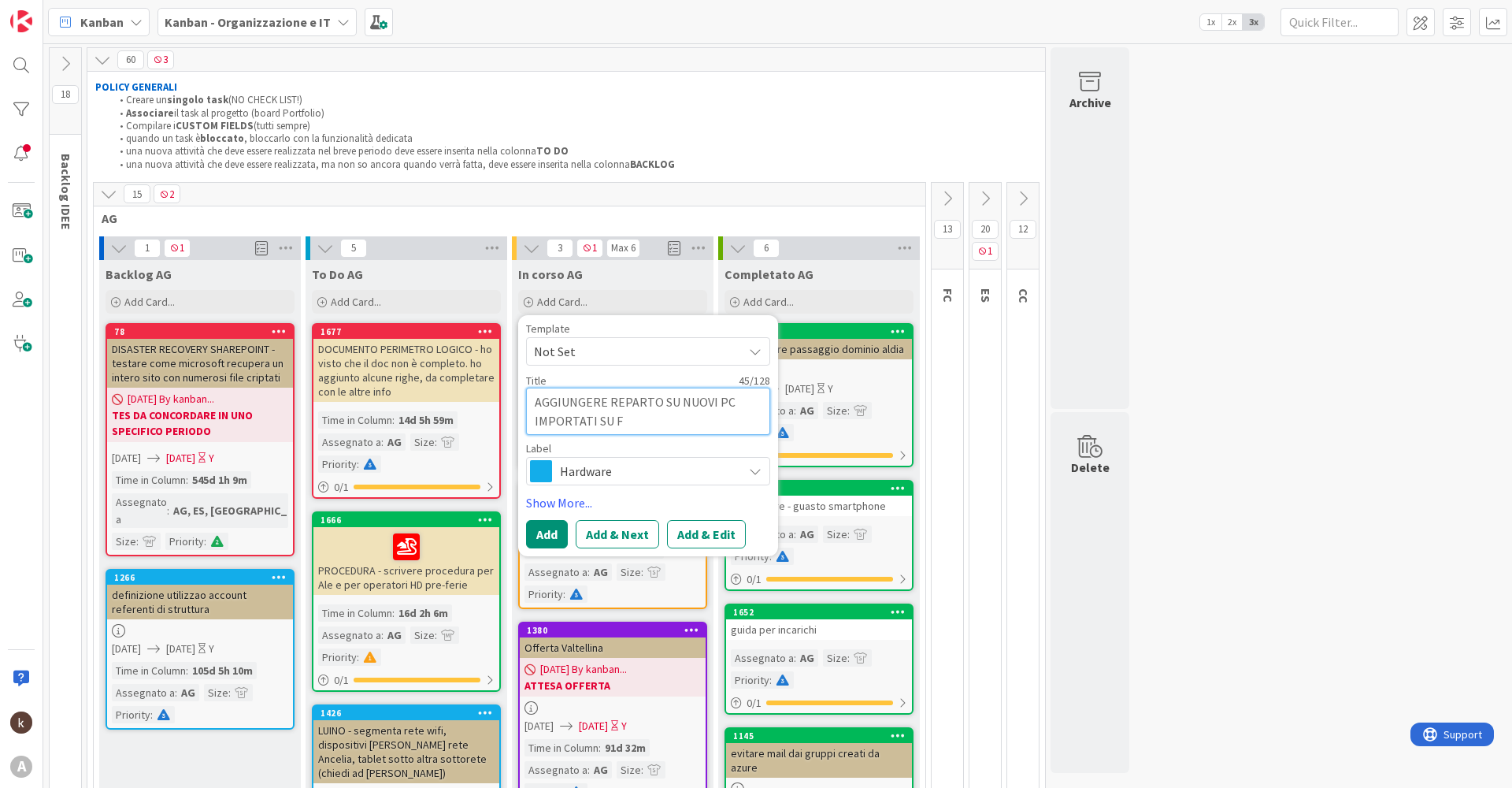
type textarea "AGGIUNGERE REPARTO SU NUOVI PC IMPORTATI SU FR"
type textarea "x"
type textarea "AGGIUNGERE REPARTO SU NUOVI PC IMPORTATI SU FRE"
type textarea "x"
type textarea "AGGIUNGERE REPARTO SU NUOVI PC IMPORTATI SU FRES"
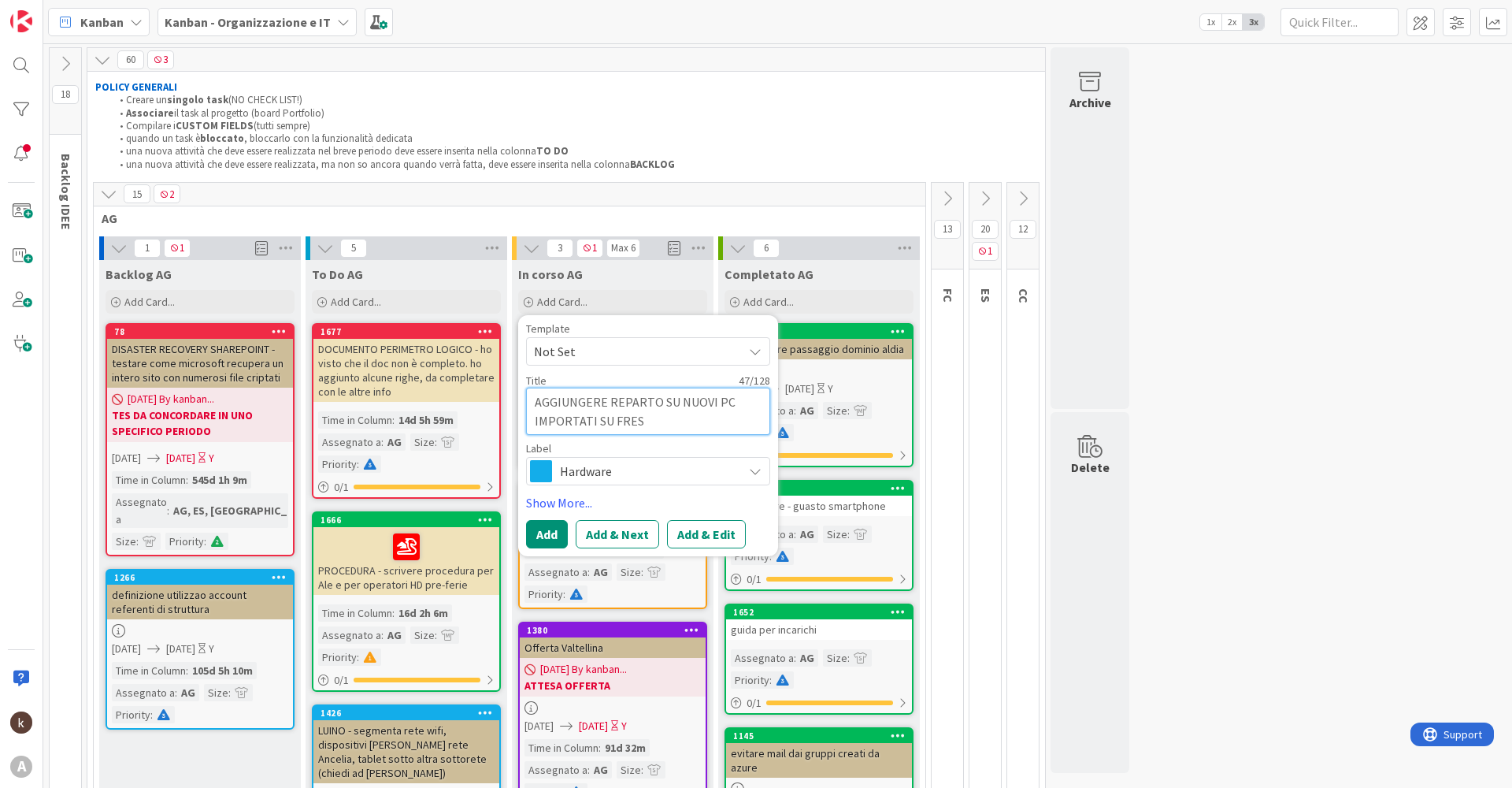
type textarea "x"
type textarea "AGGIUNGERE REPARTO SU NUOVI PC IMPORTATI SU FRESJ"
type textarea "x"
type textarea "AGGIUNGERE REPARTO SU NUOVI PC IMPORTATI SU FRES"
type textarea "x"
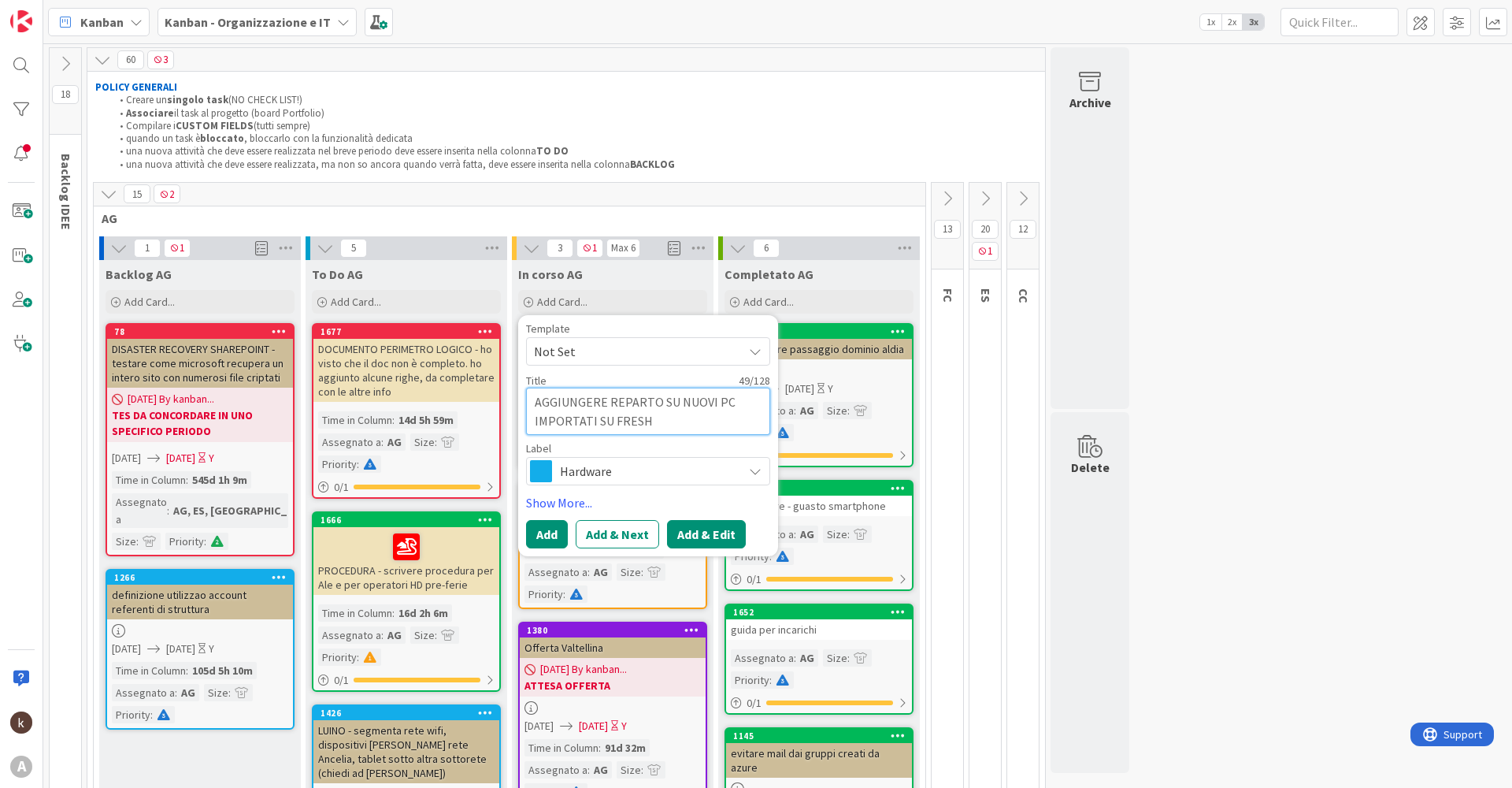
type textarea "AGGIUNGERE REPARTO SU NUOVI PC IMPORTATI SU FRESH"
click at [692, 533] on button "Add & Edit" at bounding box center [707, 534] width 79 height 28
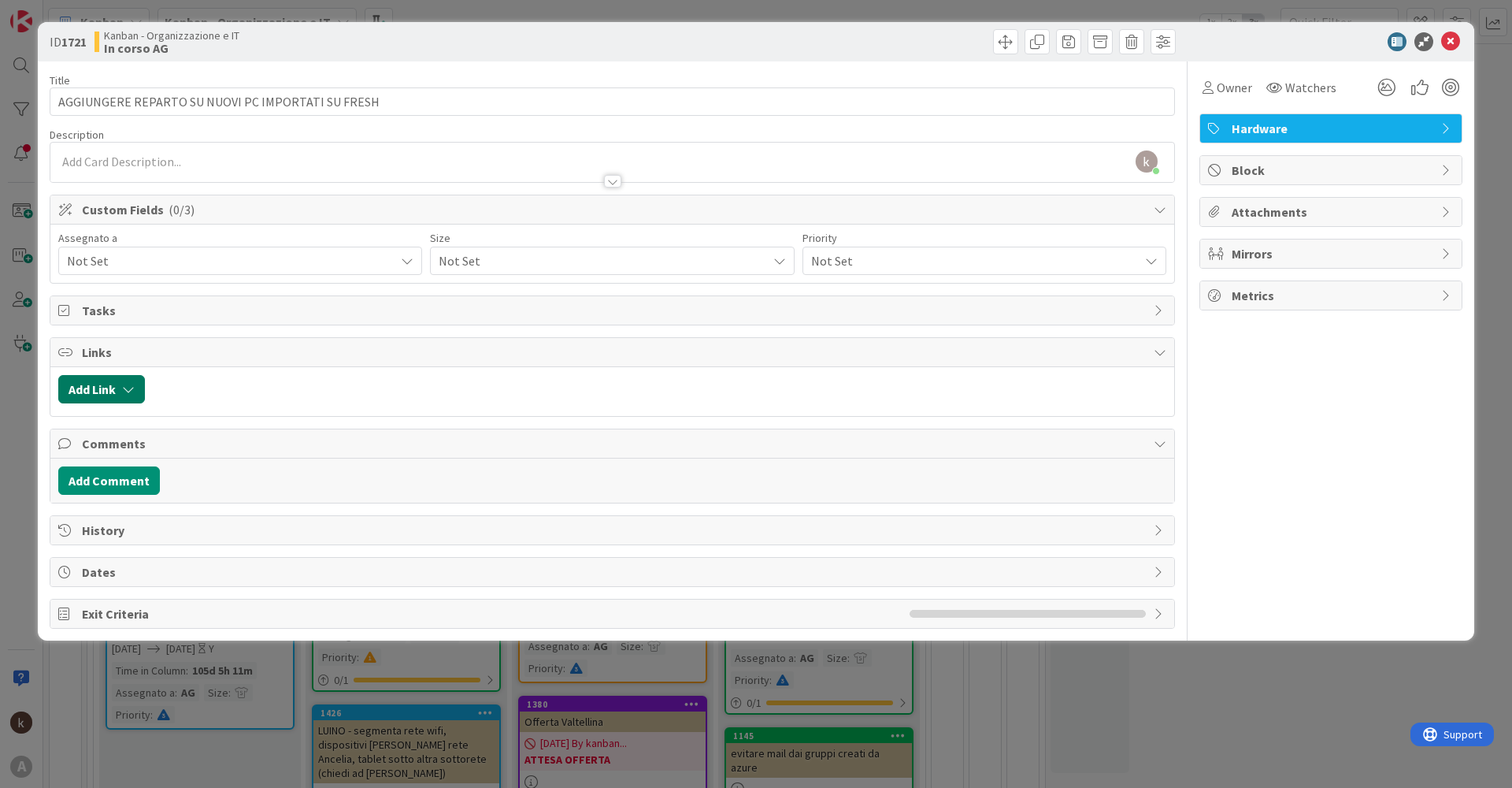
click at [112, 389] on button "Add Link" at bounding box center [101, 389] width 86 height 28
click at [216, 487] on span "Current Board" at bounding box center [162, 487] width 177 height 22
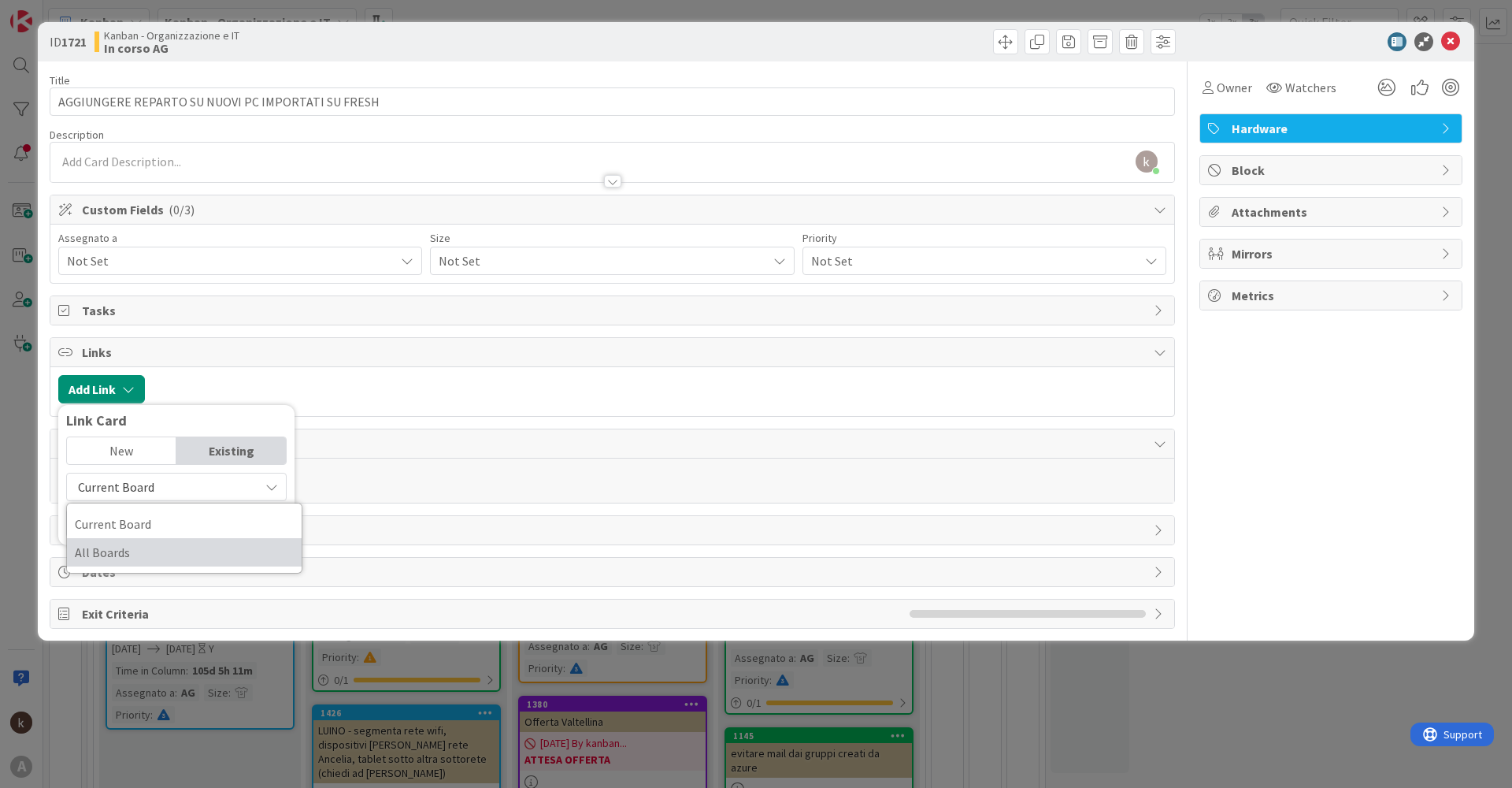
drag, startPoint x: 133, startPoint y: 553, endPoint x: 157, endPoint y: 526, distance: 36.1
click at [132, 553] on span "All Boards" at bounding box center [184, 552] width 219 height 23
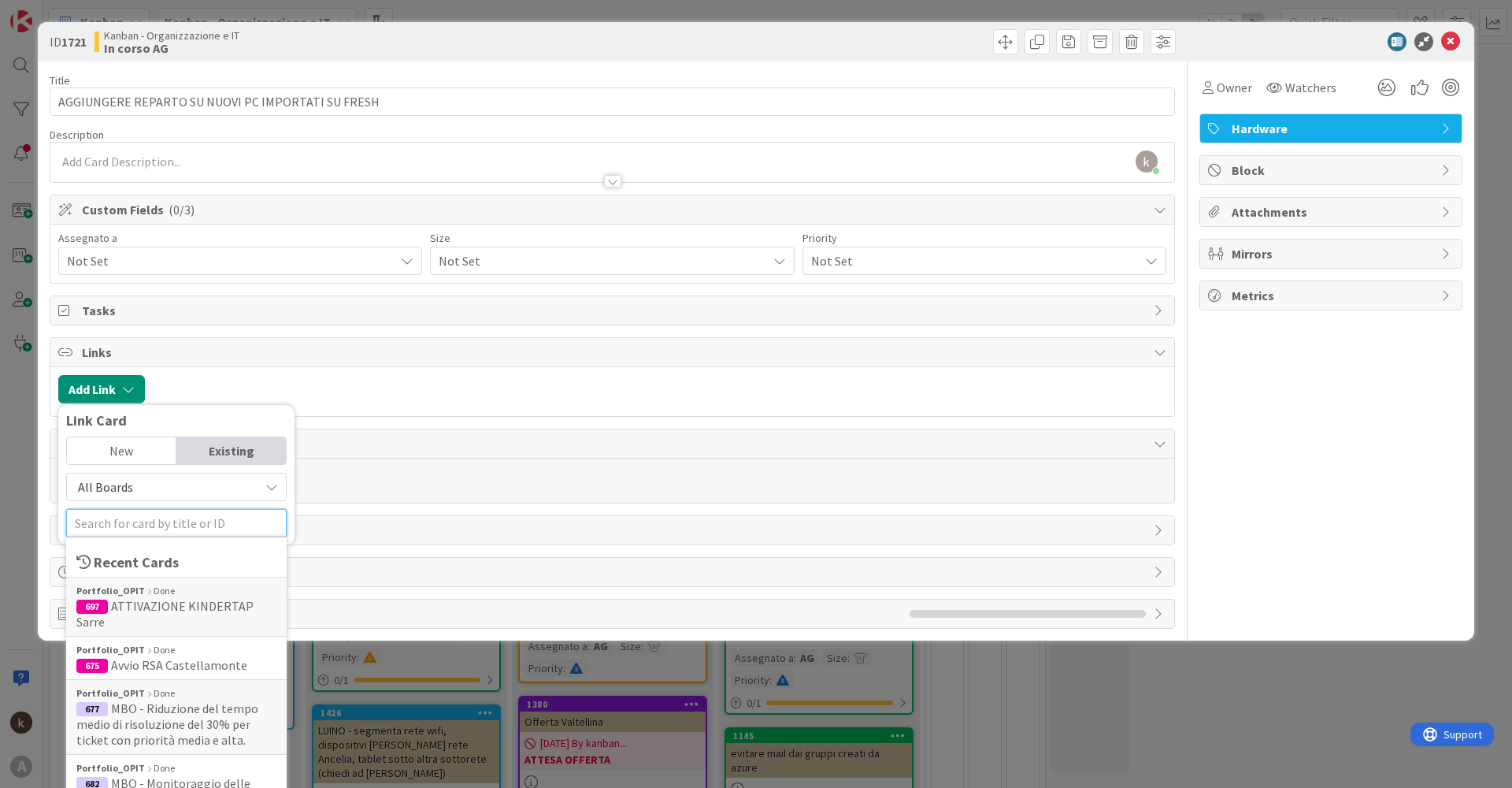
click at [157, 522] on input "text" at bounding box center [176, 523] width 220 height 28
type input "R"
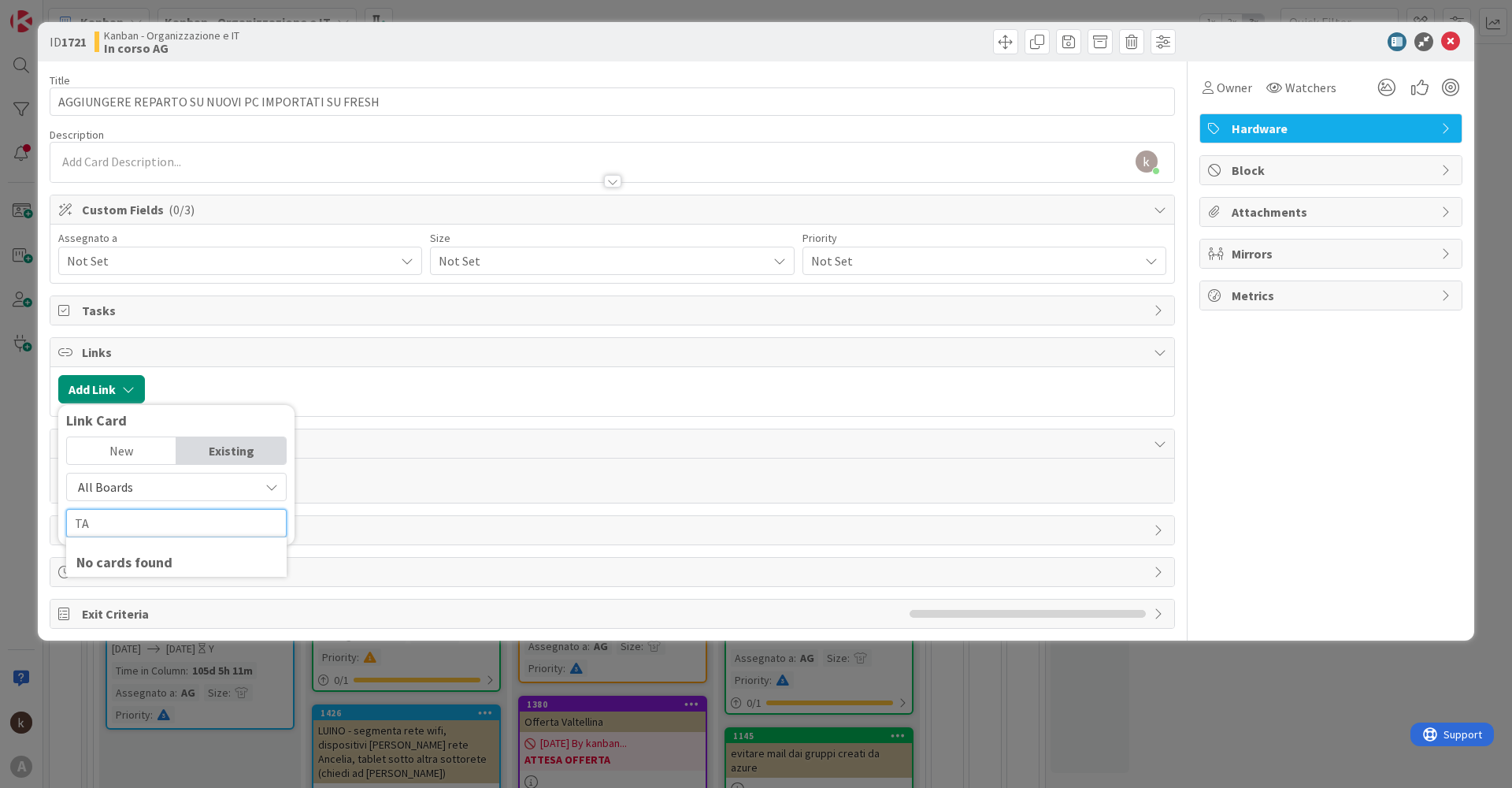
type input "T"
type input "atti"
click at [393, 374] on div "Add Link Link Card New Existing All Boards Current Board All Boards atti No car…" at bounding box center [612, 391] width 1124 height 49
click at [185, 261] on span "Not Set" at bounding box center [230, 260] width 327 height 19
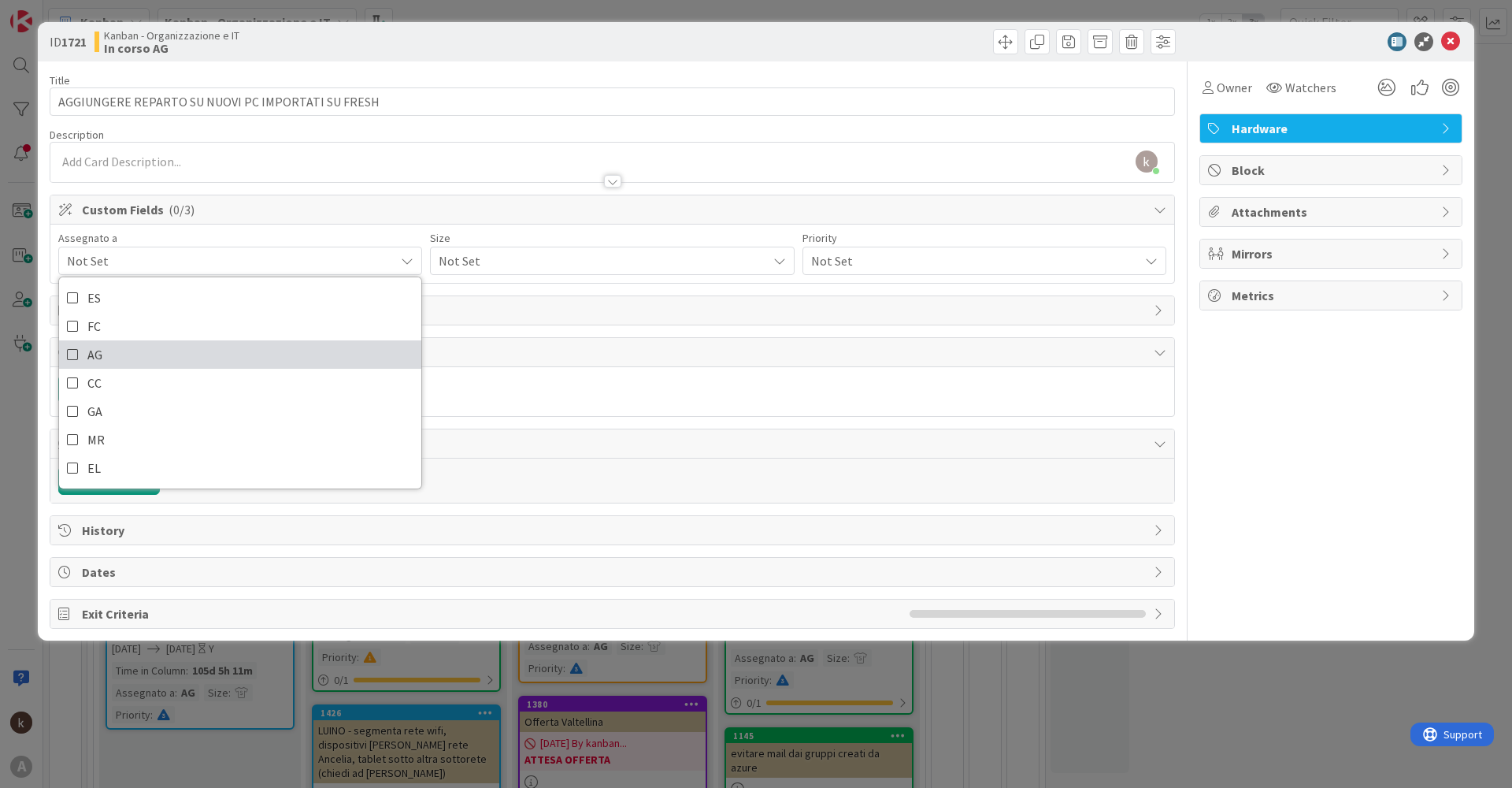
click at [95, 345] on span "AG" at bounding box center [95, 354] width 15 height 23
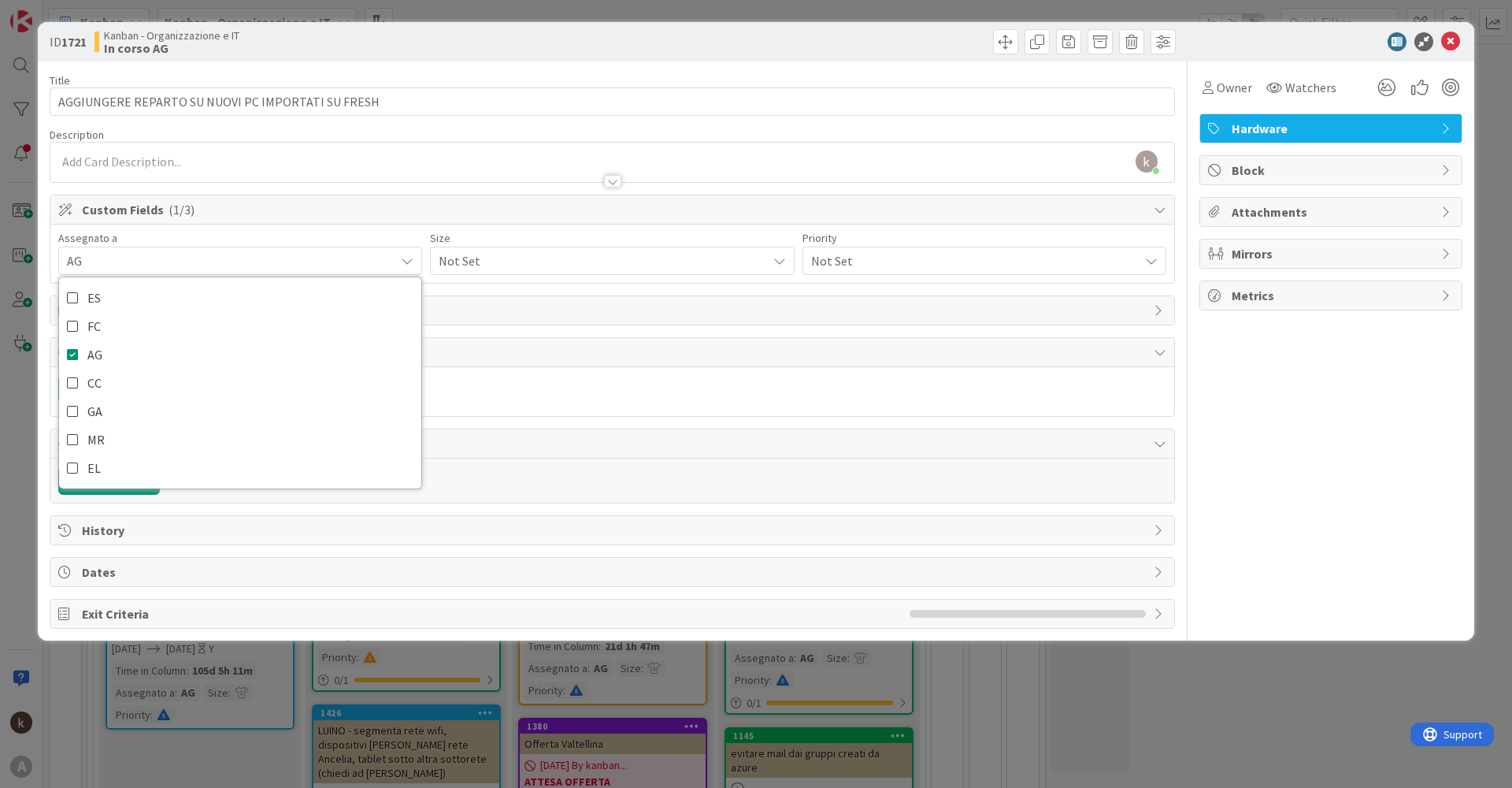
drag, startPoint x: 494, startPoint y: 260, endPoint x: 493, endPoint y: 273, distance: 13.0
click at [493, 264] on span "Not Set" at bounding box center [599, 260] width 320 height 22
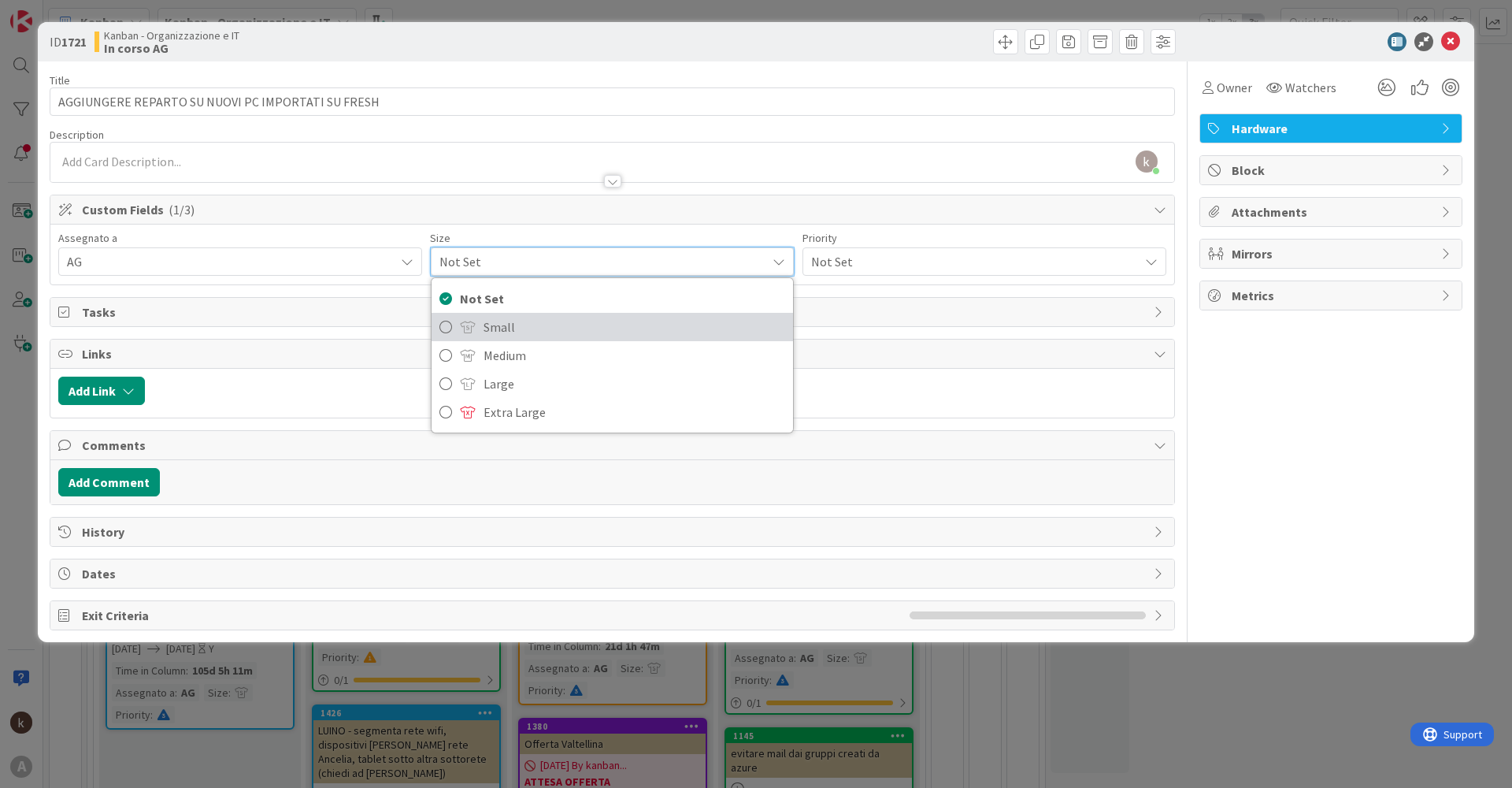
click at [471, 322] on span at bounding box center [467, 327] width 16 height 13
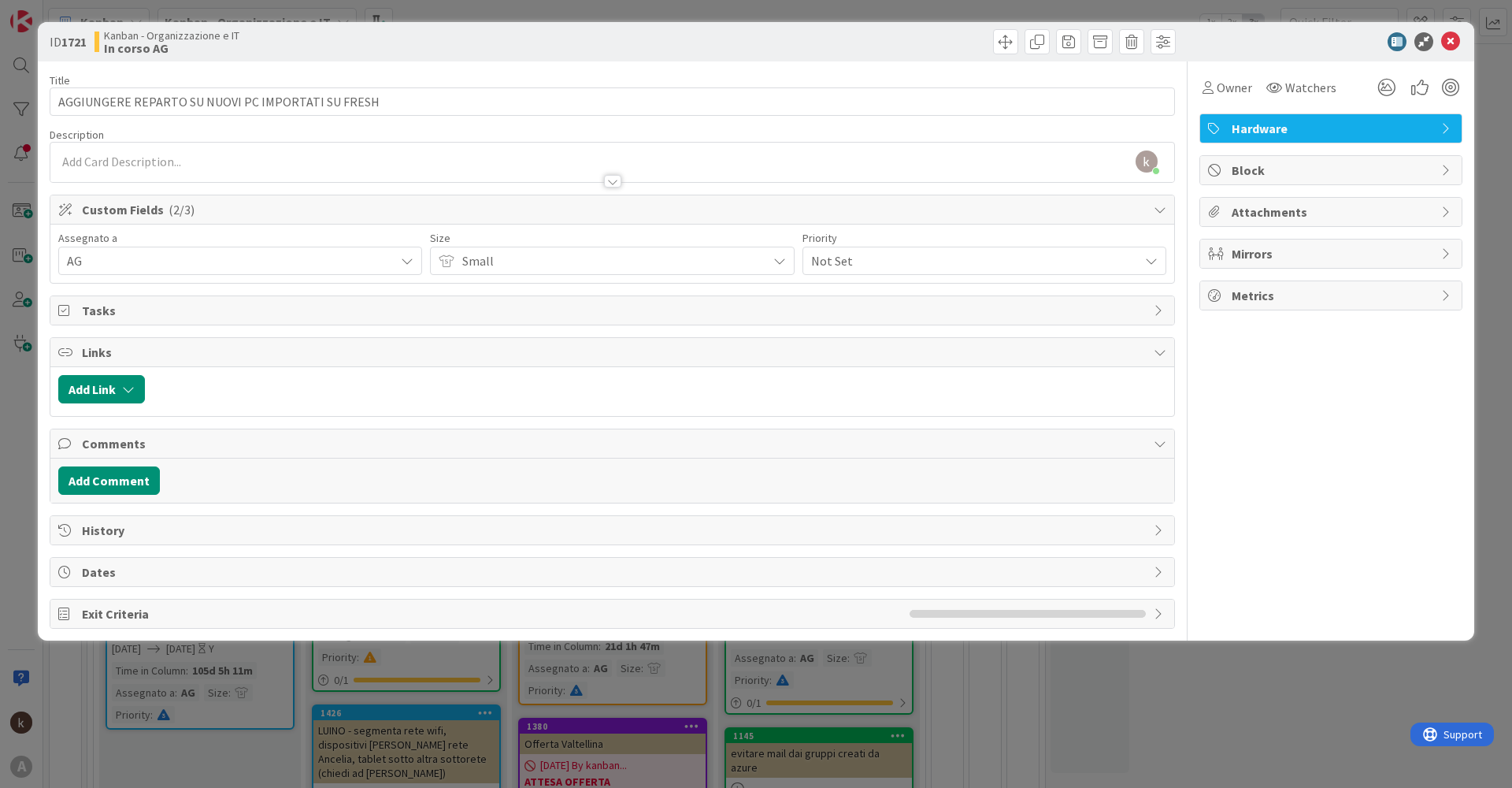
click at [853, 256] on span "Not Set" at bounding box center [971, 260] width 320 height 22
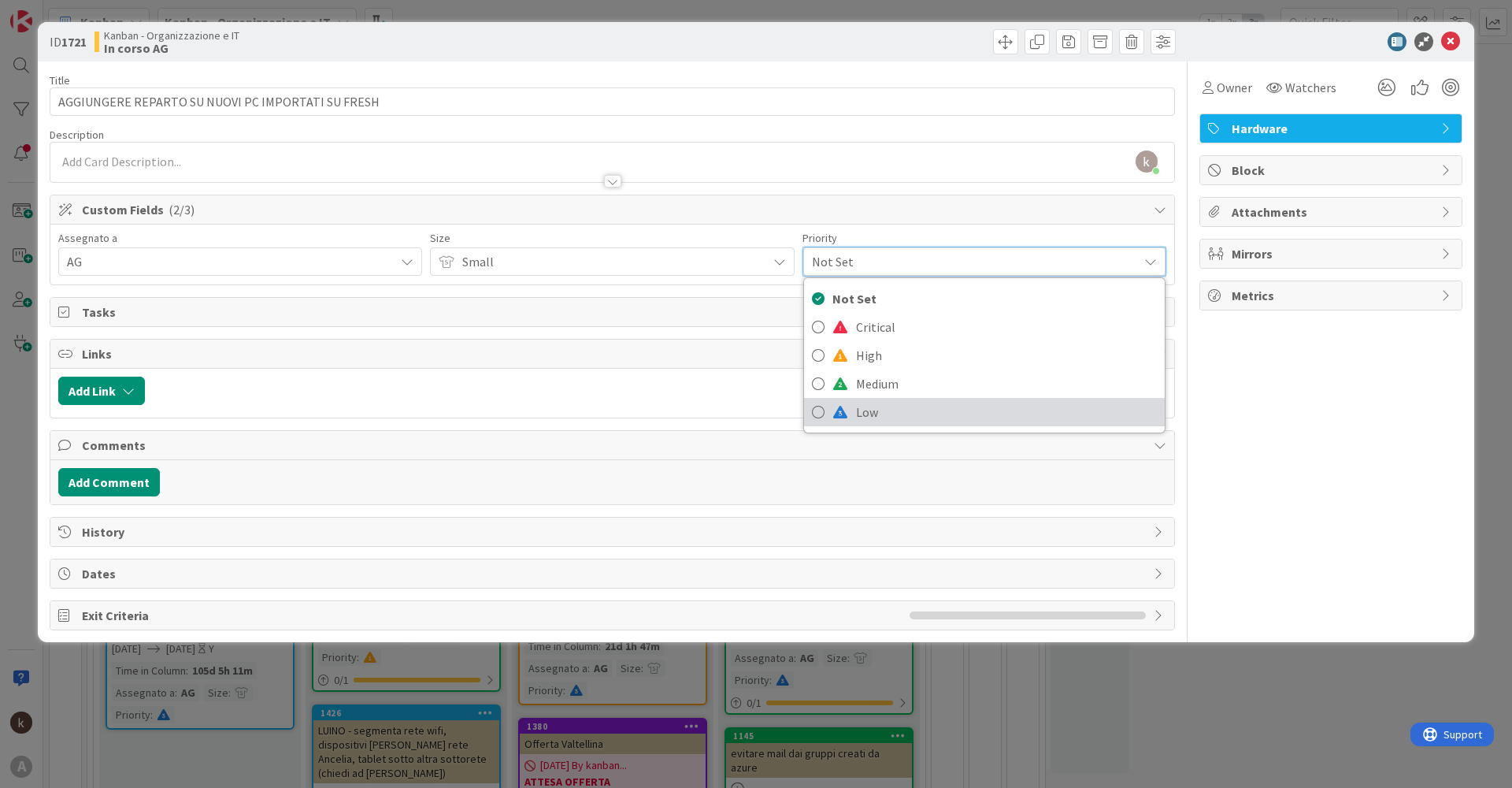
click at [869, 420] on span "Low" at bounding box center [1006, 412] width 301 height 23
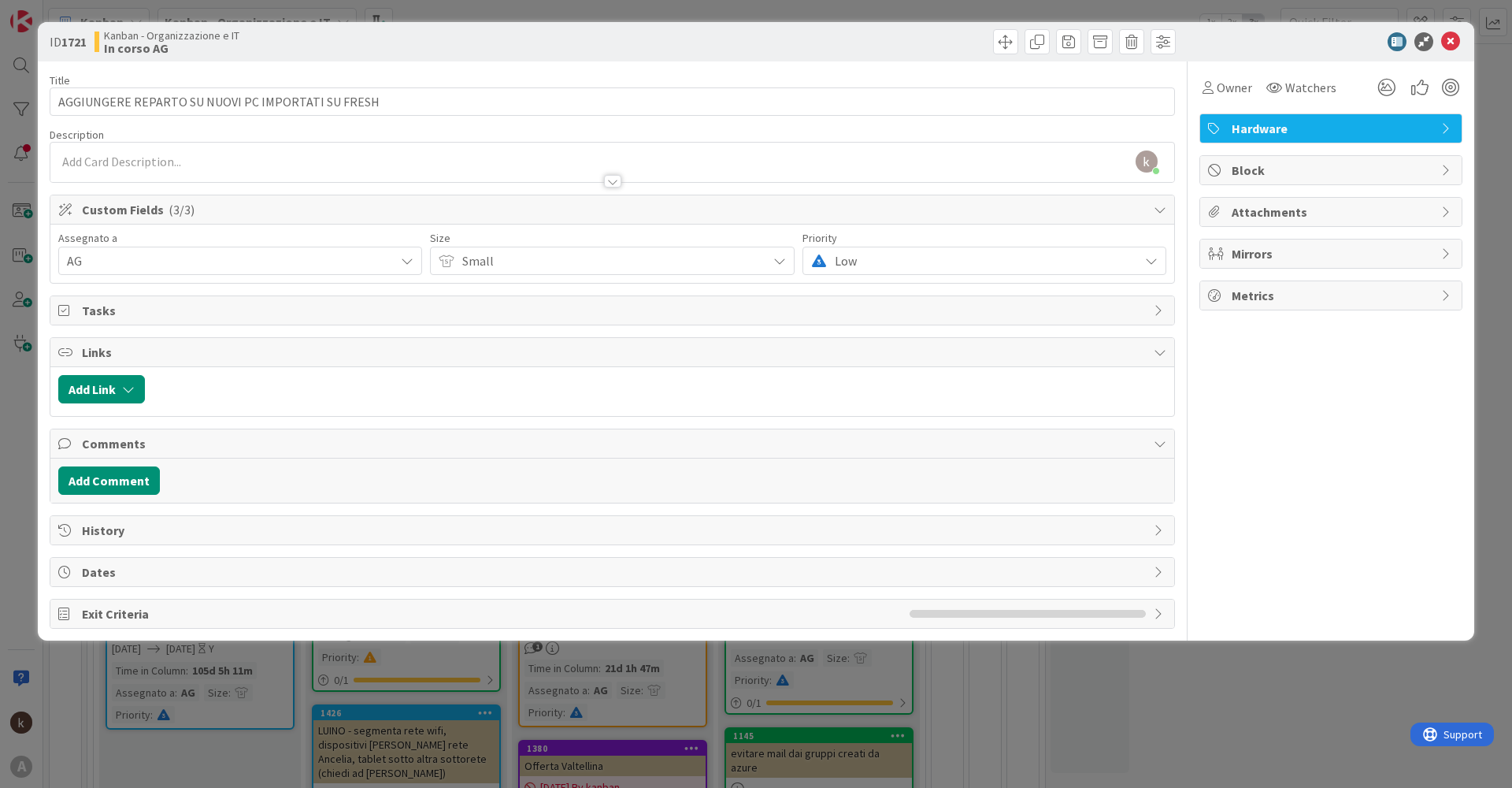
click at [1324, 210] on span "Attachments" at bounding box center [1332, 212] width 202 height 19
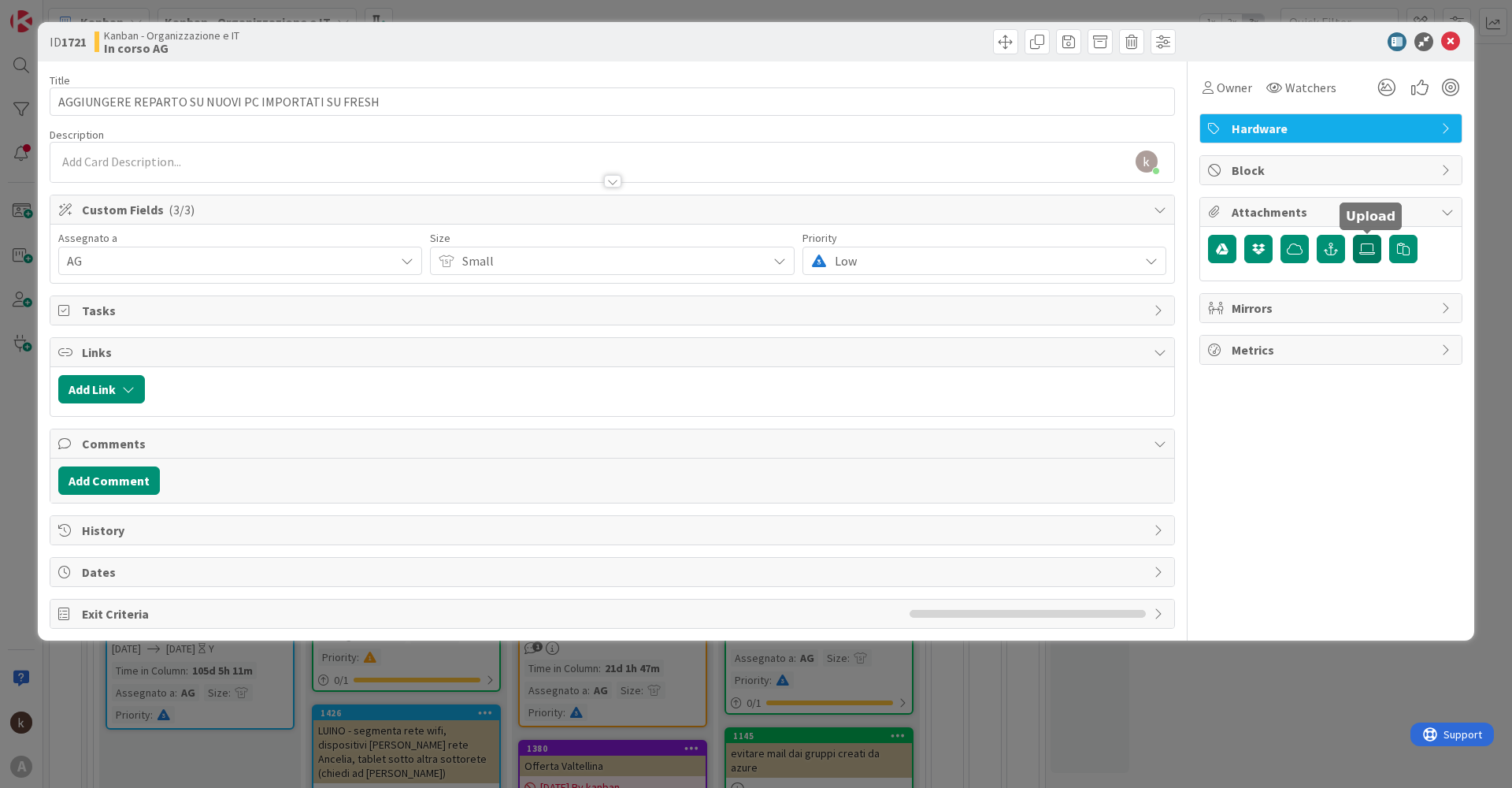
click at [1365, 252] on icon at bounding box center [1367, 249] width 16 height 13
click at [1353, 234] on input "file" at bounding box center [1353, 234] width 0 height 0
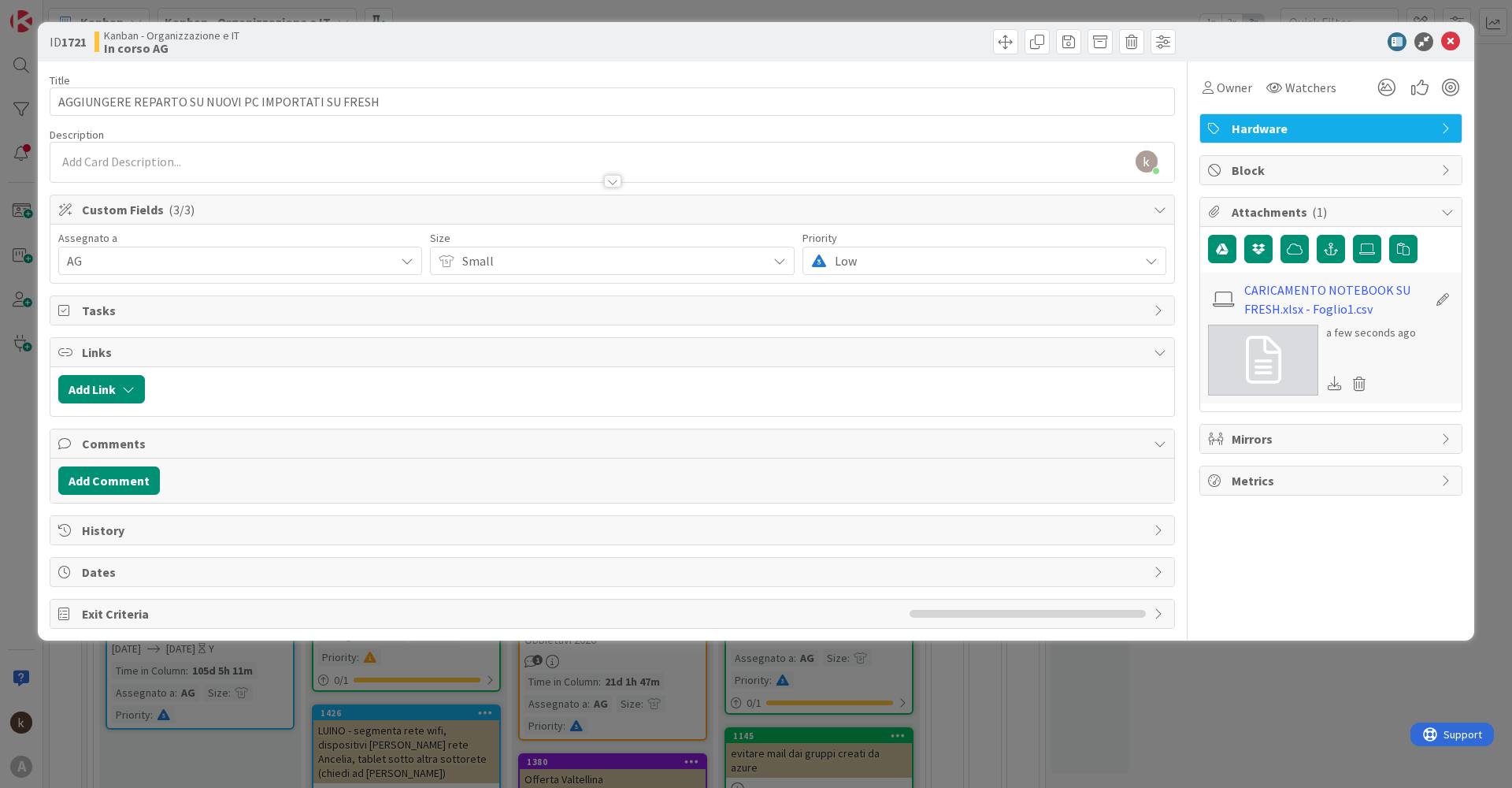
click at [186, 161] on div "kanban helpdesk just joined" at bounding box center [612, 162] width 1124 height 39
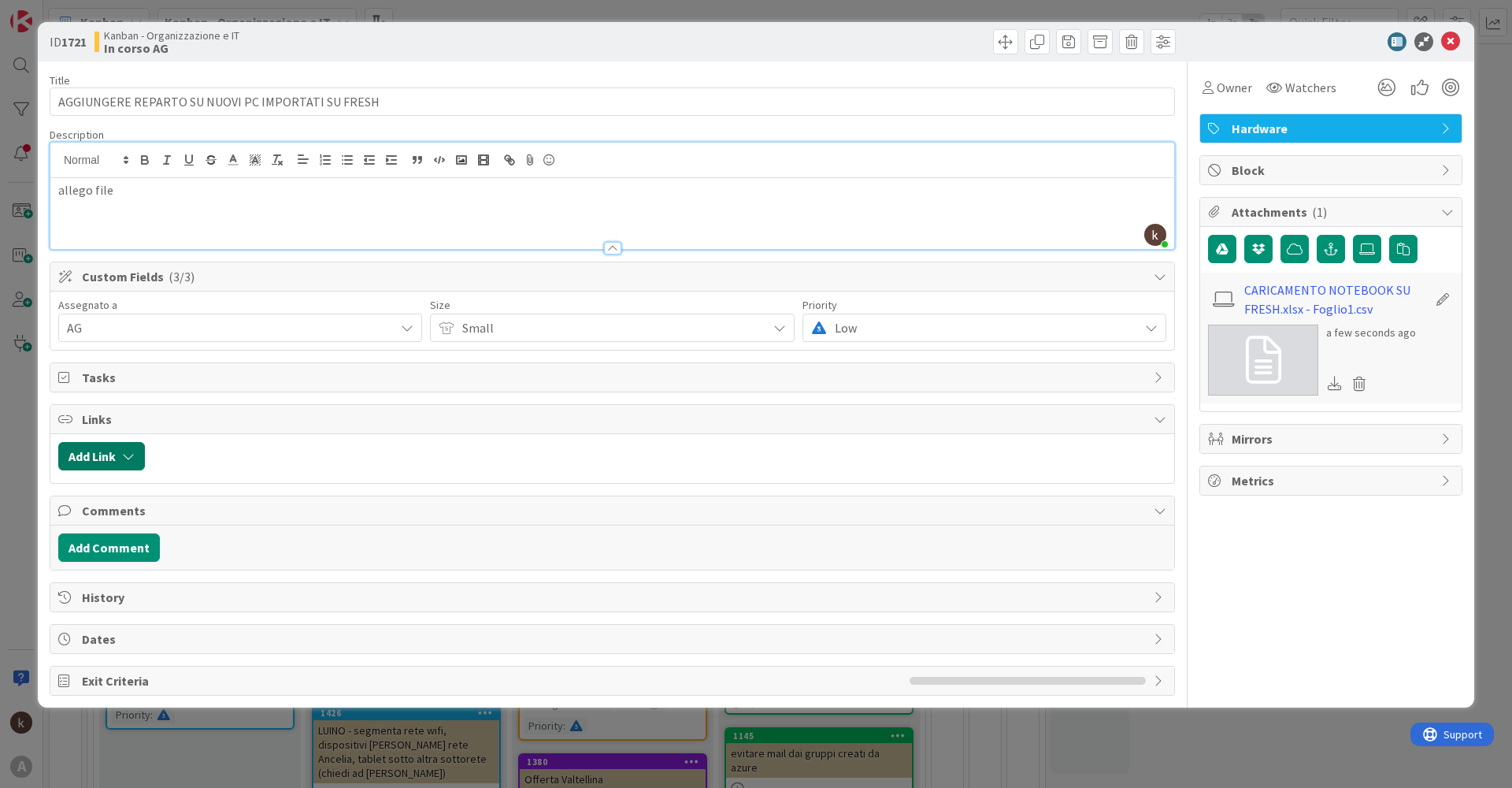
click at [124, 456] on icon "button" at bounding box center [128, 456] width 13 height 13
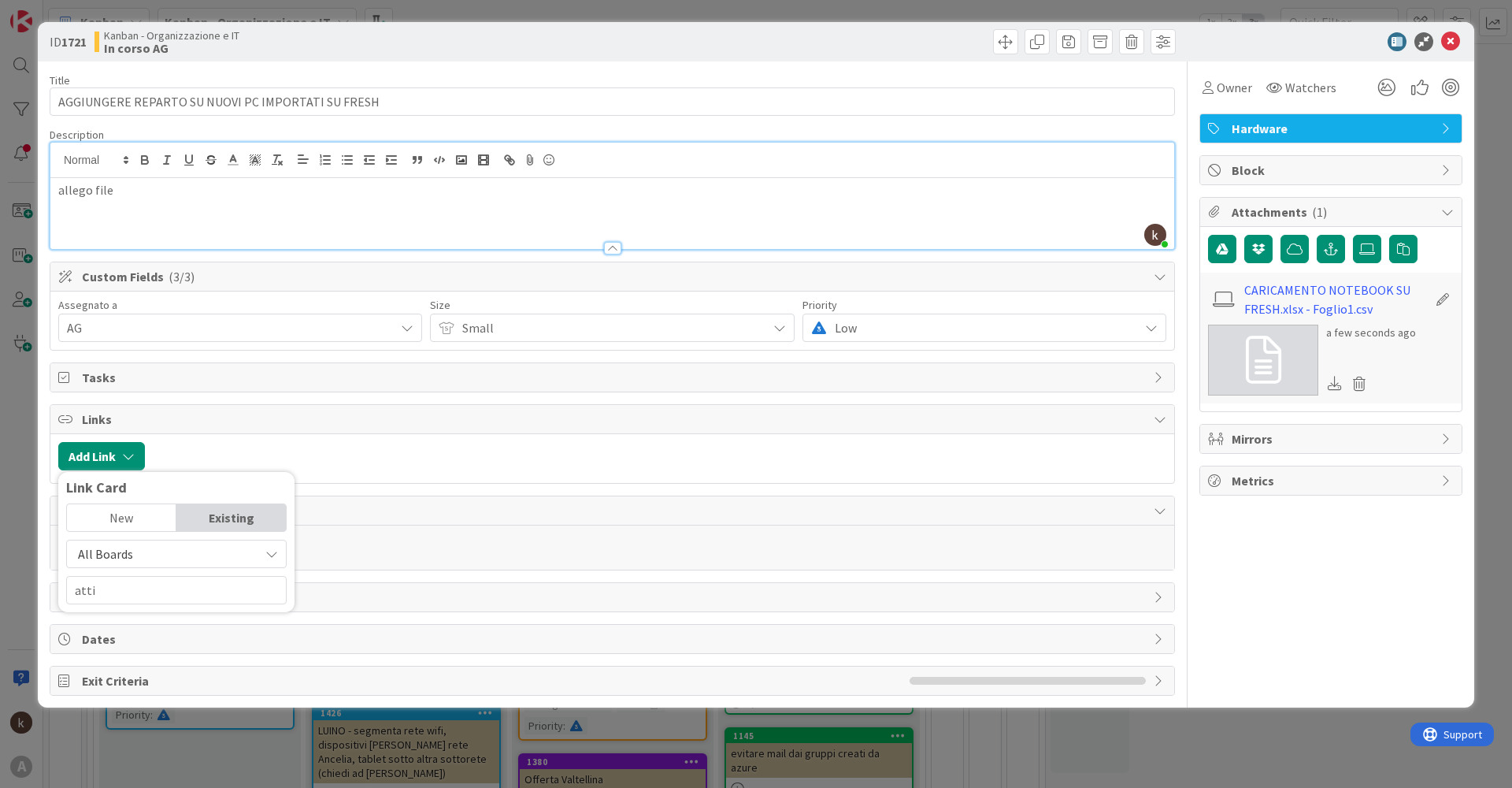
drag, startPoint x: 79, startPoint y: 559, endPoint x: 105, endPoint y: 557, distance: 26.1
click at [80, 559] on span "All Boards" at bounding box center [105, 554] width 55 height 16
click at [118, 619] on span "All Boards" at bounding box center [184, 619] width 219 height 23
click at [126, 595] on input "atti" at bounding box center [176, 590] width 220 height 28
type input "a"
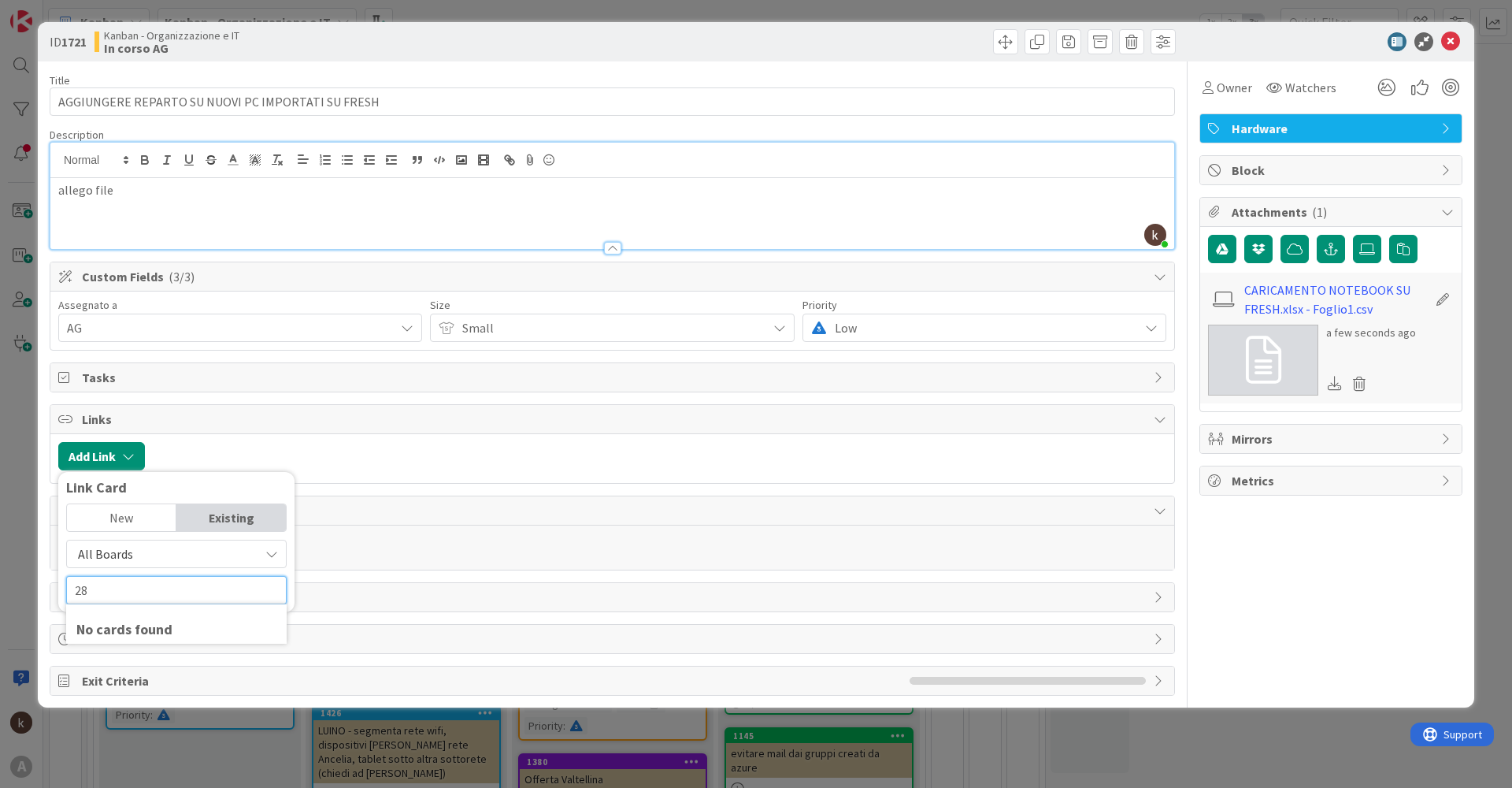
type input "2"
type input "tatti"
click at [446, 509] on span "Comments" at bounding box center [614, 510] width 1064 height 19
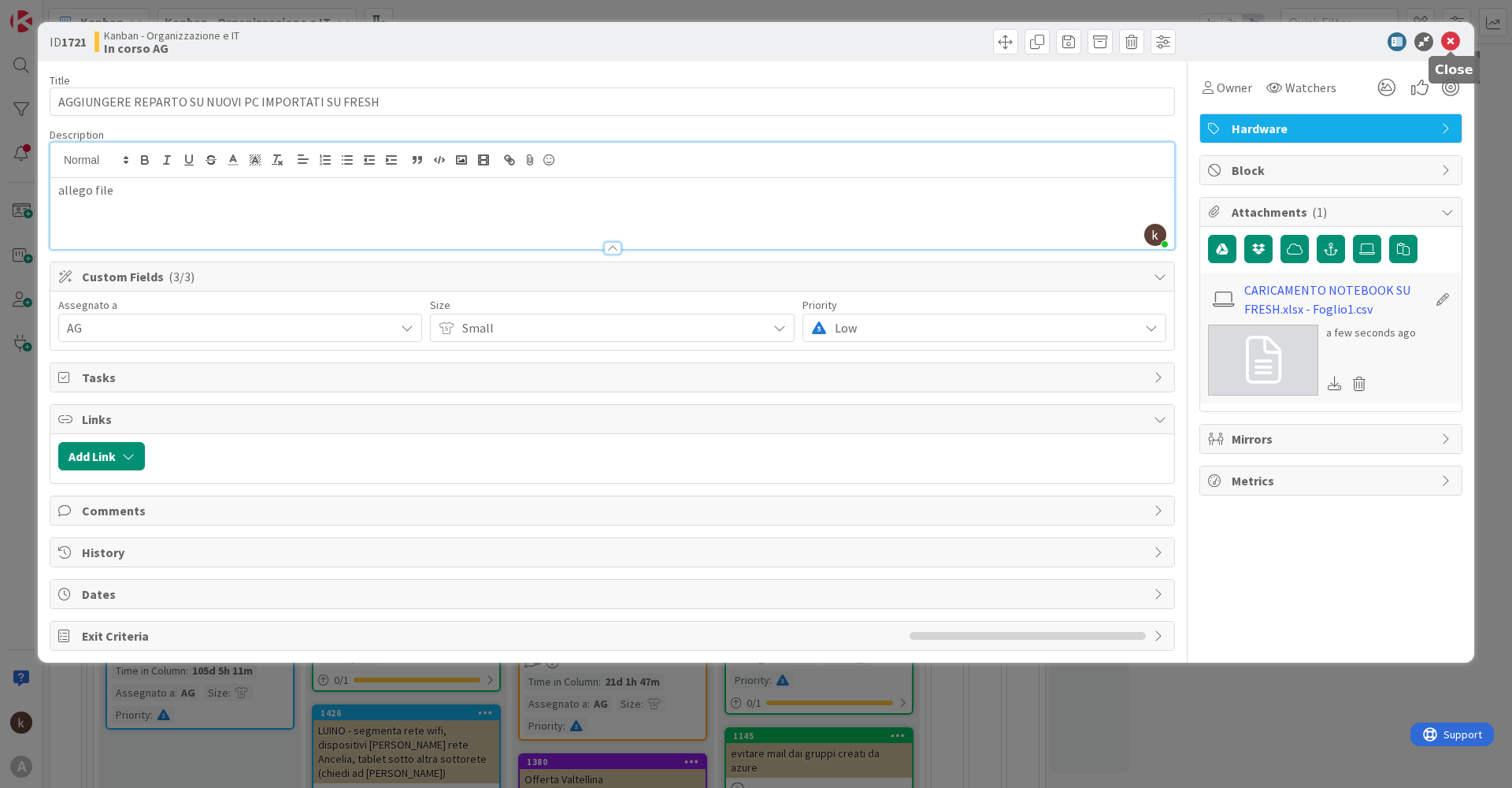
click at [1447, 43] on icon at bounding box center [1451, 42] width 19 height 19
